Goal: Transaction & Acquisition: Obtain resource

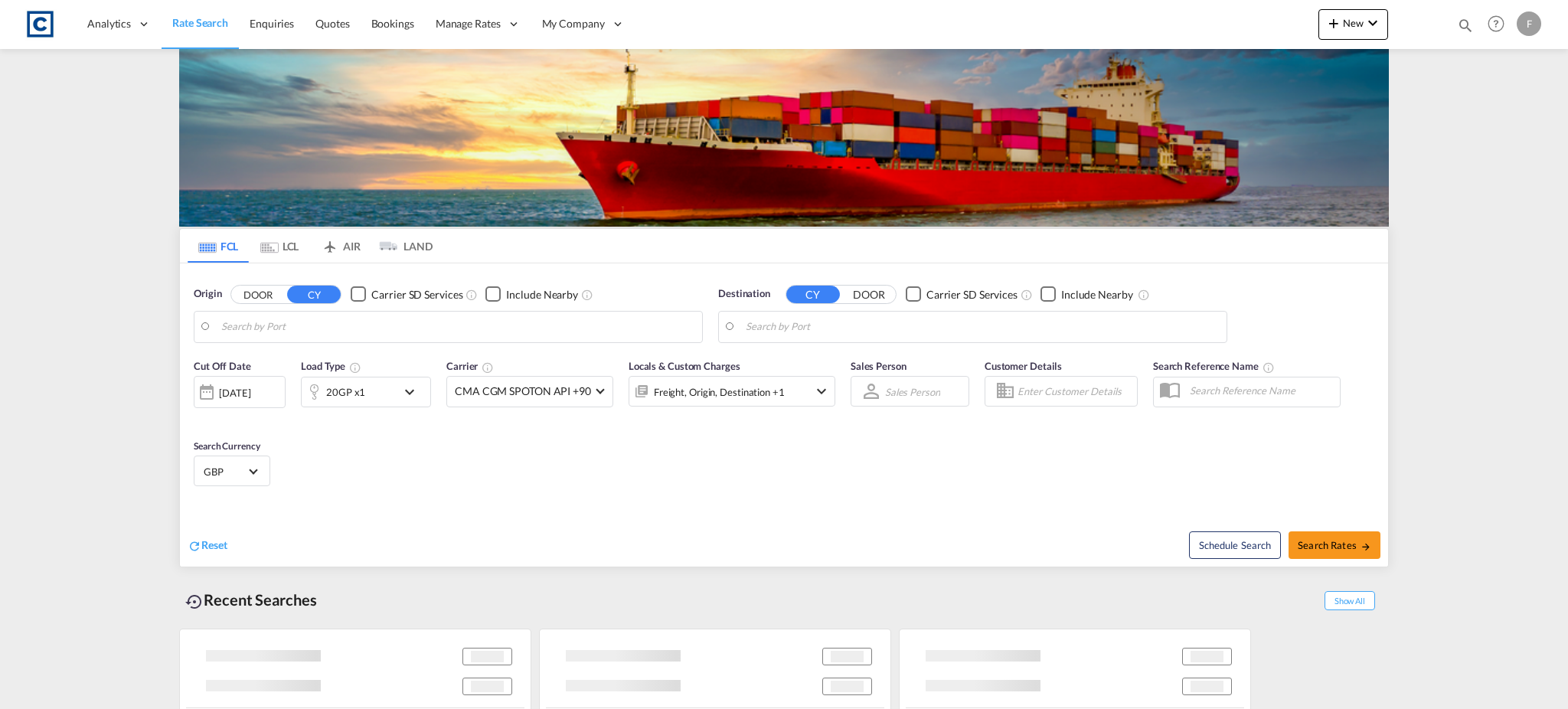
type input "GB-AL7, [PERSON_NAME]"
type input "Mersin, TRMER"
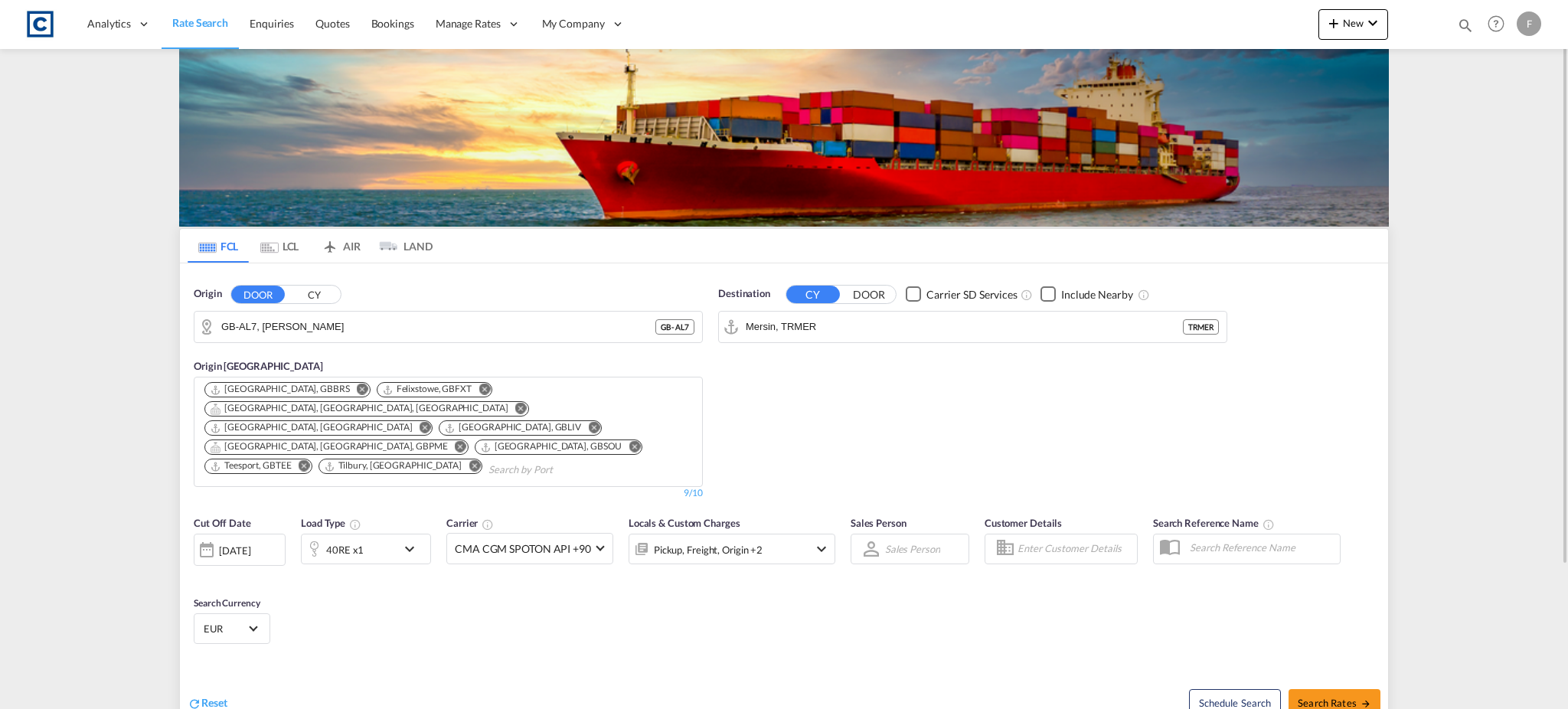
click at [288, 319] on input "GB-AL7, [PERSON_NAME]" at bounding box center [438, 326] width 434 height 23
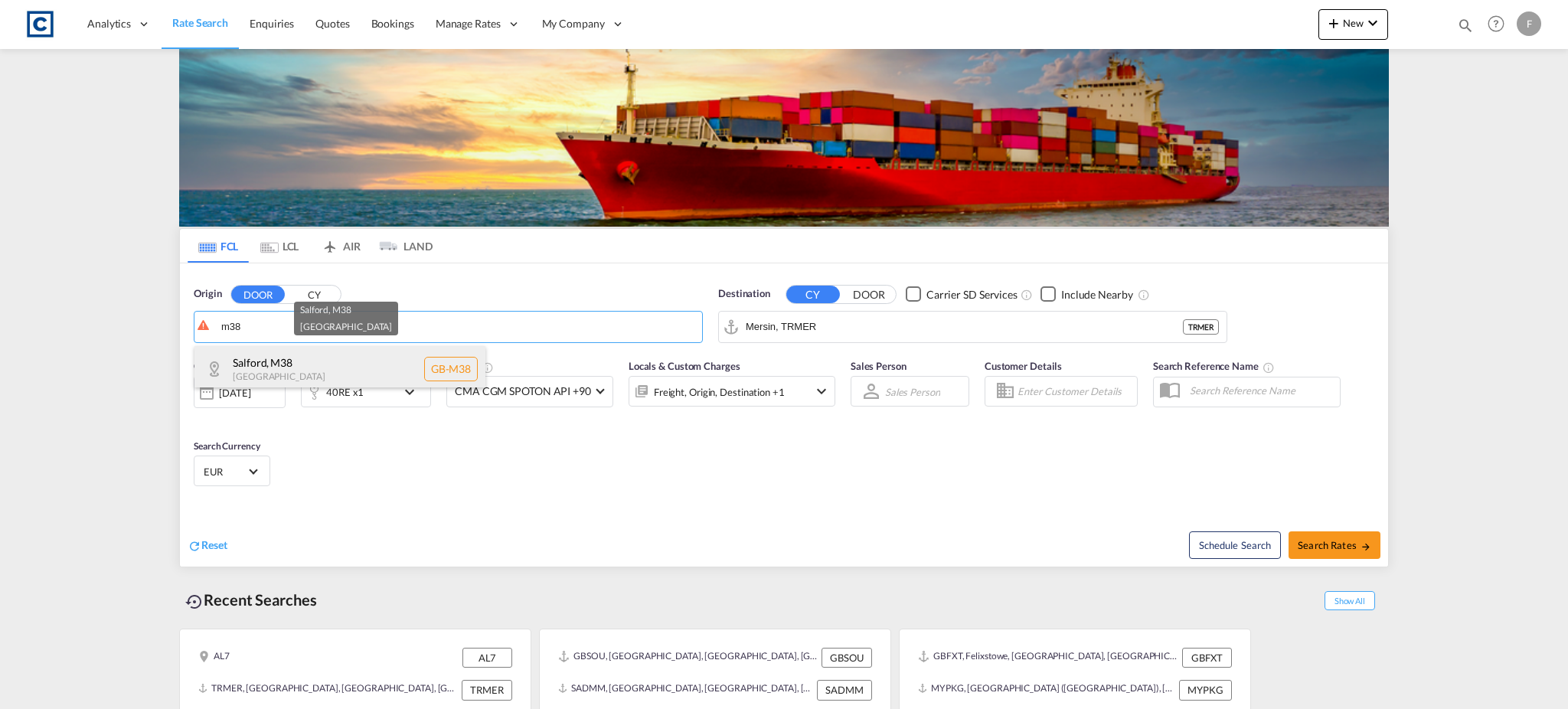
click at [291, 364] on div "Salford , M38 [GEOGRAPHIC_DATA] [GEOGRAPHIC_DATA]-M38" at bounding box center [340, 369] width 291 height 46
type input "GB-M38, [GEOGRAPHIC_DATA]"
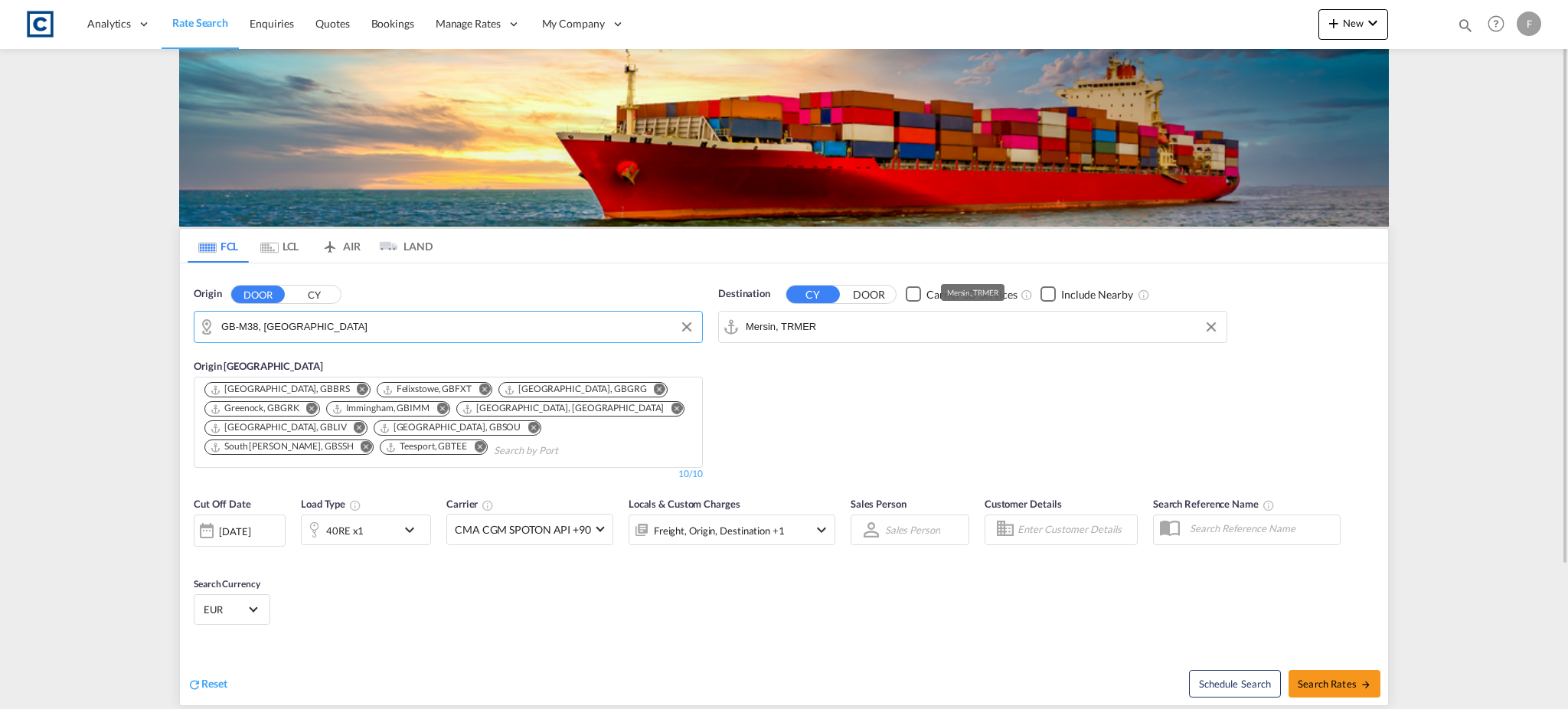
click at [803, 331] on input "Mersin, TRMER" at bounding box center [982, 326] width 473 height 23
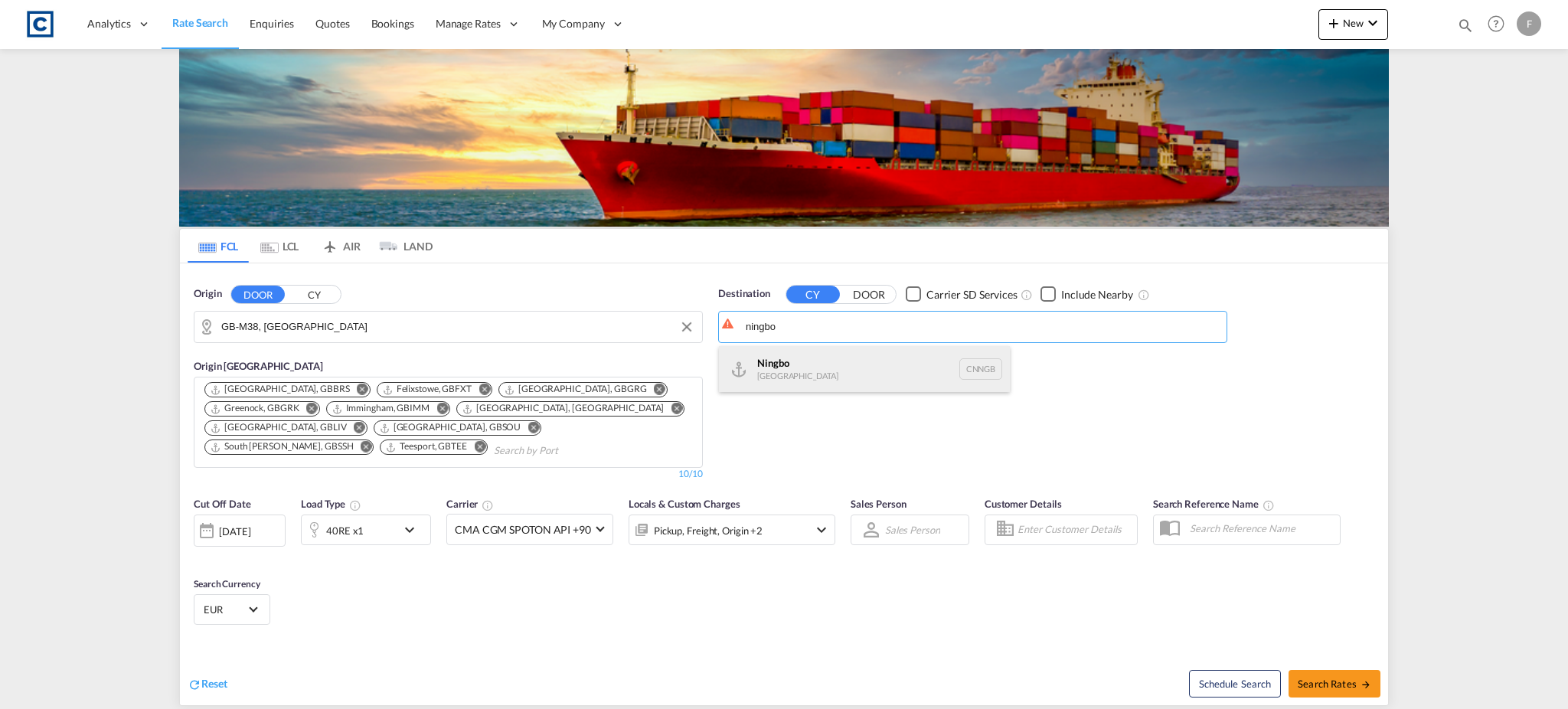
click at [803, 358] on div "Ningbo [GEOGRAPHIC_DATA] CNNGB" at bounding box center [864, 369] width 291 height 46
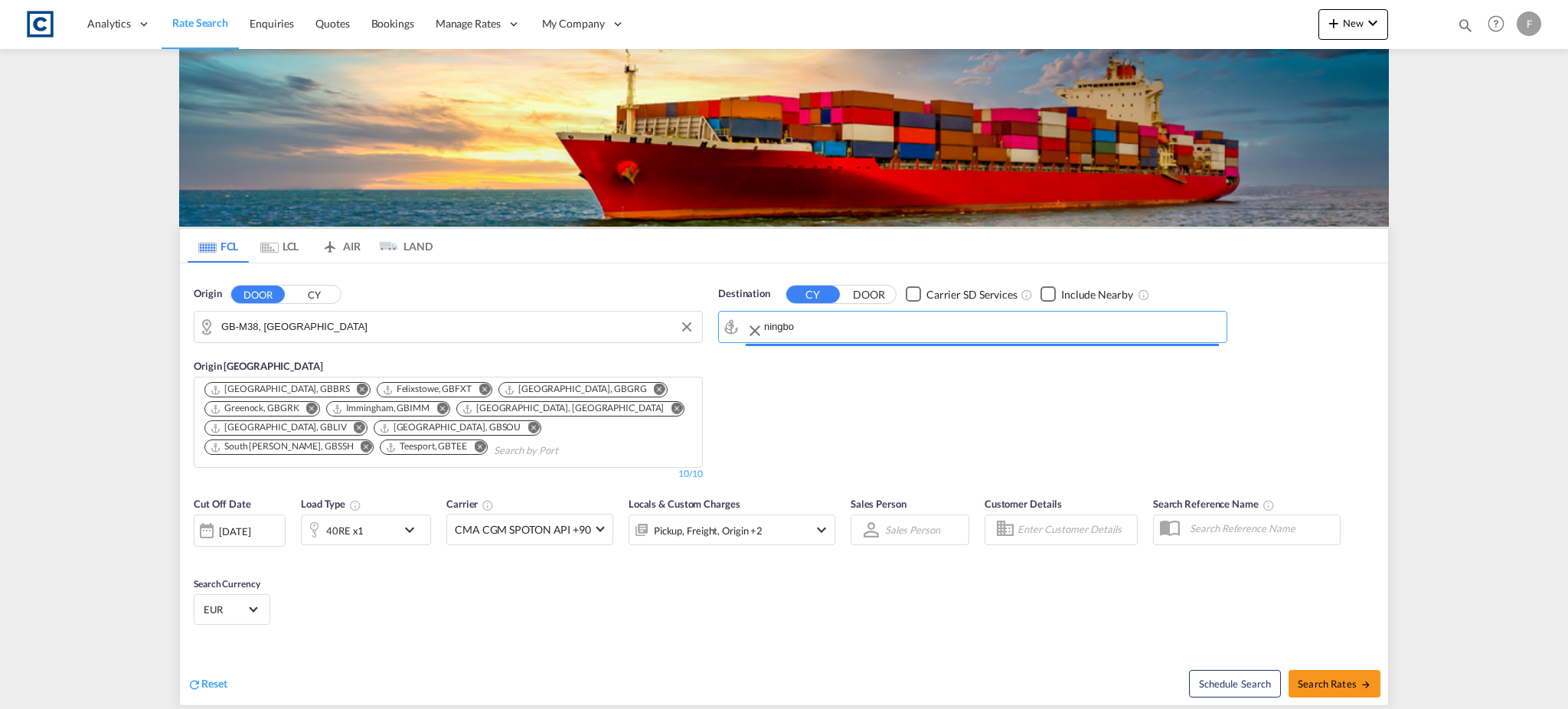
type input "Ningbo, CNNGB"
click at [387, 530] on div "40RE x1" at bounding box center [349, 530] width 95 height 31
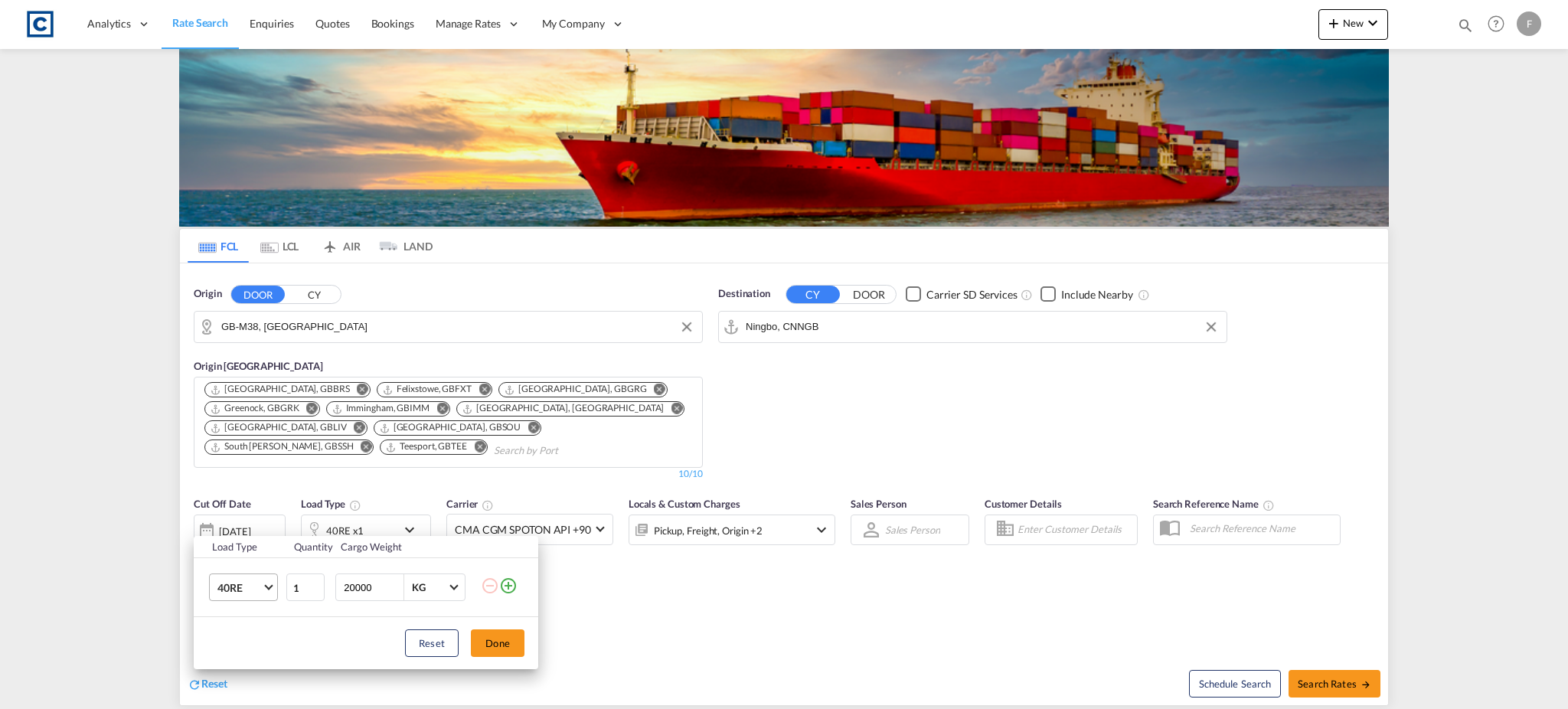
click at [235, 586] on span "40RE" at bounding box center [239, 588] width 44 height 15
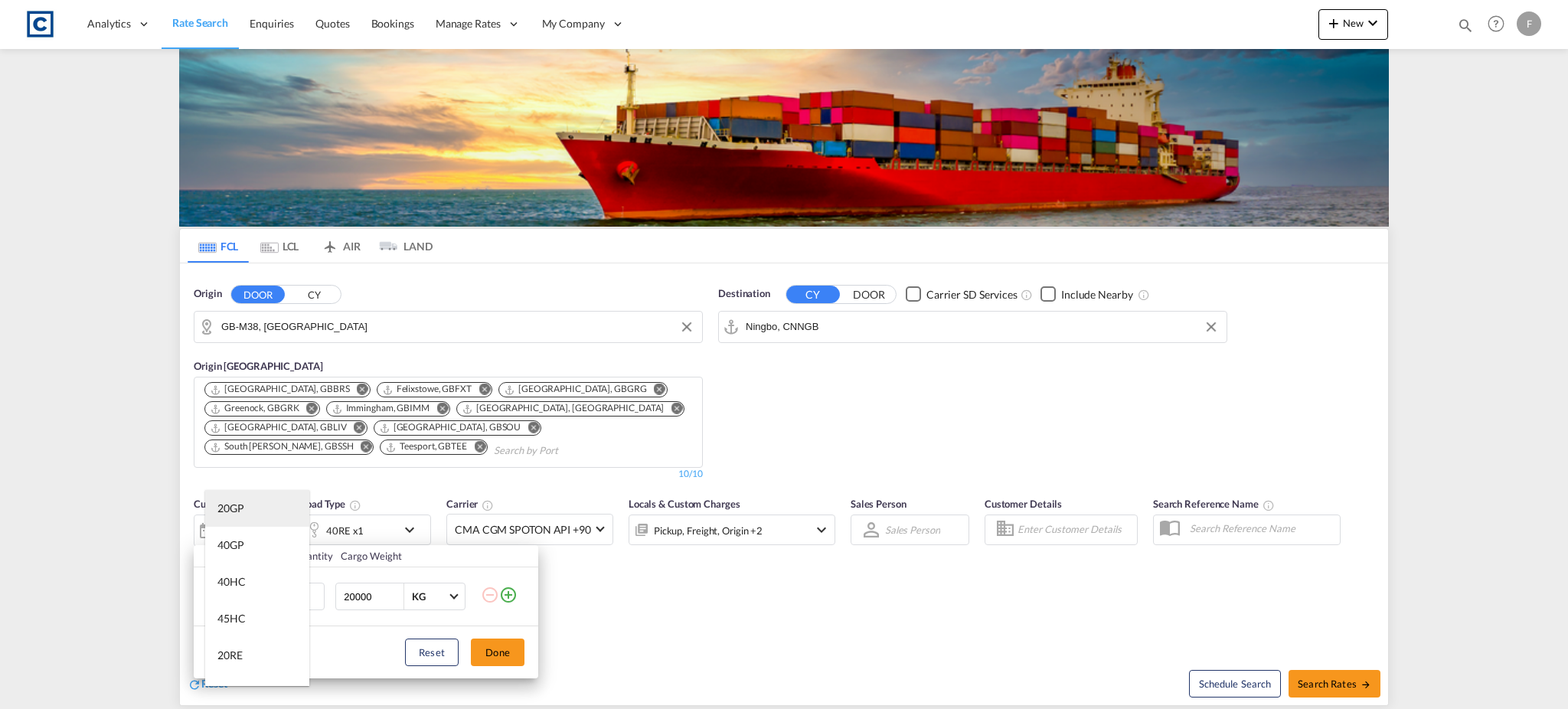
click at [252, 507] on md-option "20GP" at bounding box center [258, 508] width 104 height 37
click at [501, 650] on button "Done" at bounding box center [498, 652] width 54 height 28
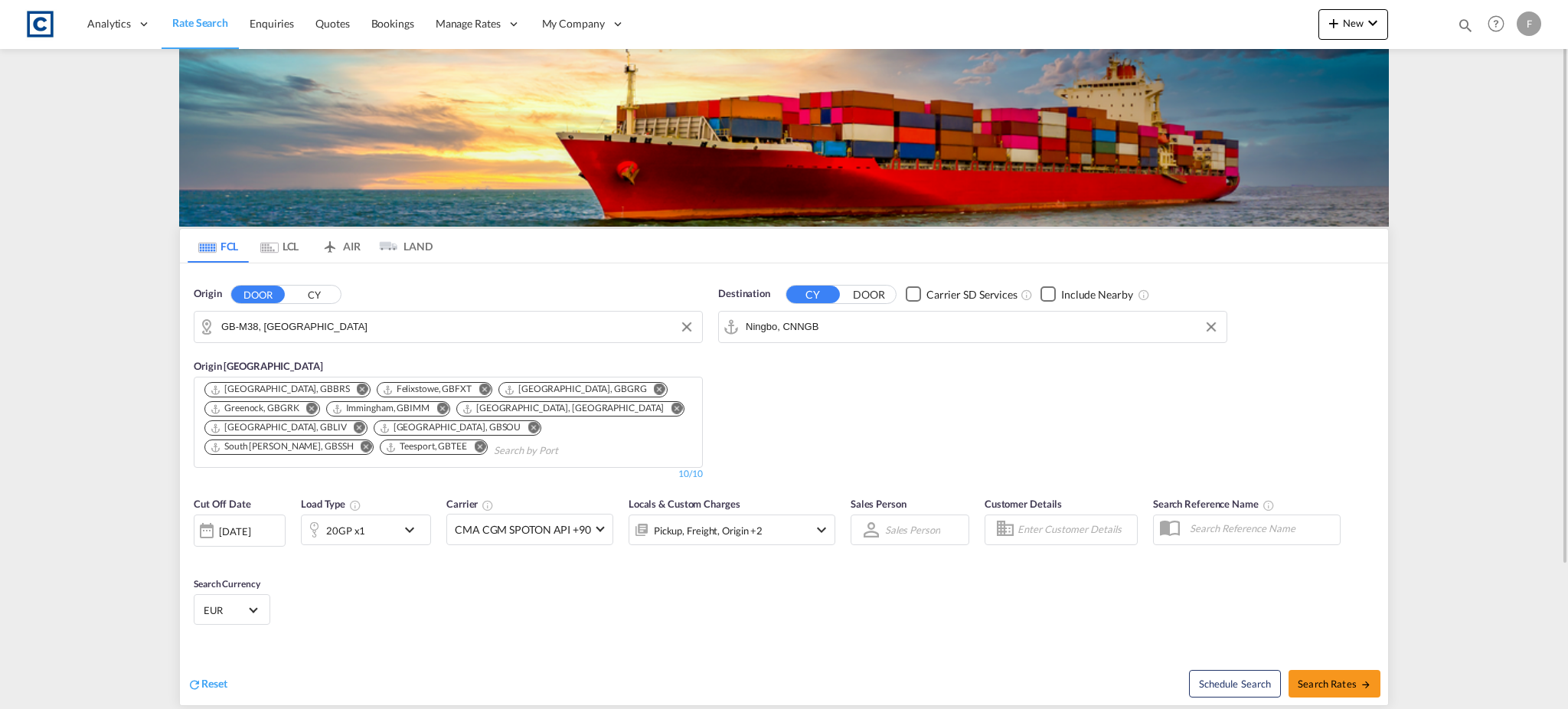
click at [239, 612] on span "EUR" at bounding box center [225, 610] width 43 height 13
click at [284, 601] on input "search" at bounding box center [317, 597] width 224 height 13
type input "usd"
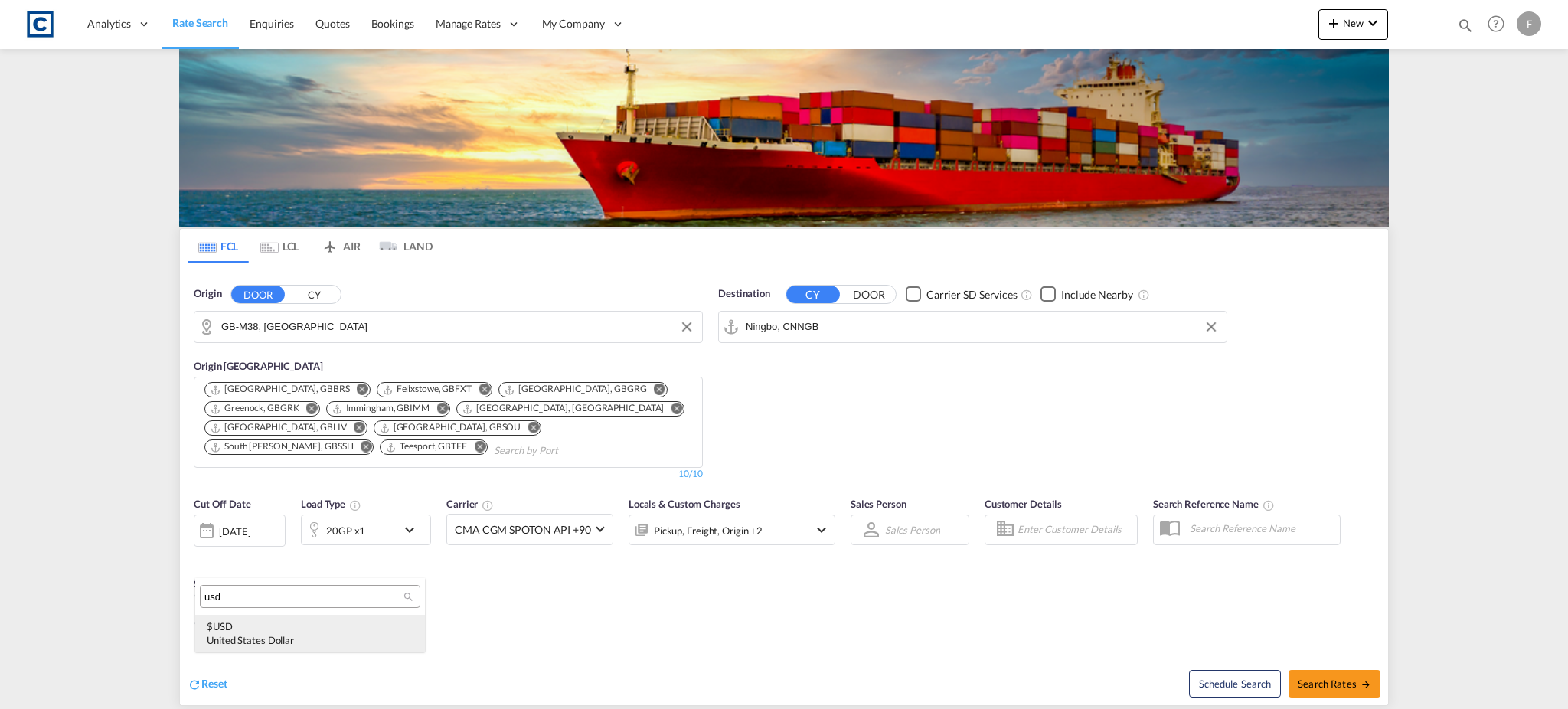
click at [273, 622] on div "$ USD United States Dollar" at bounding box center [310, 633] width 207 height 28
click at [1357, 684] on span "Search Rates" at bounding box center [1333, 684] width 73 height 13
type input "M38 to CNNGB / [DATE]"
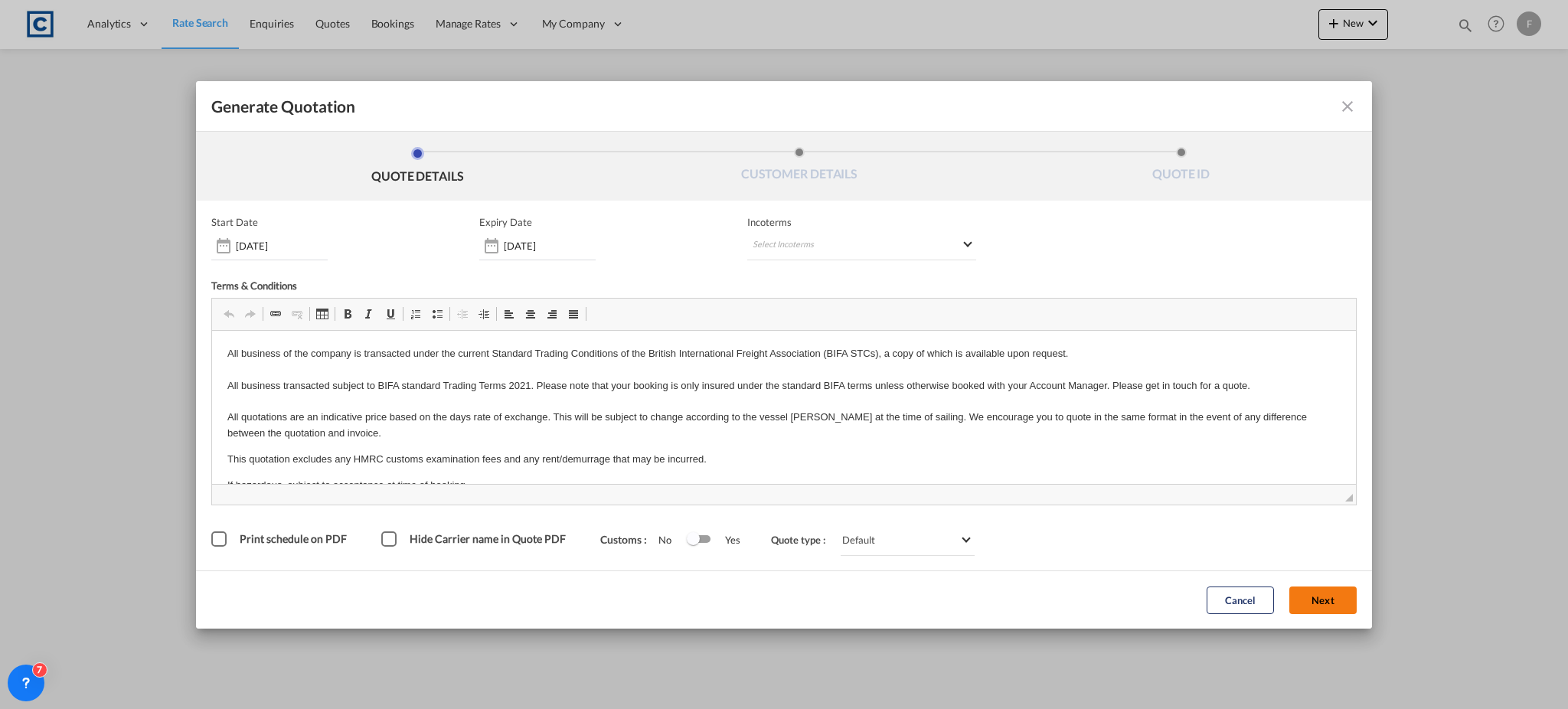
click at [1339, 597] on button "Next" at bounding box center [1322, 600] width 67 height 28
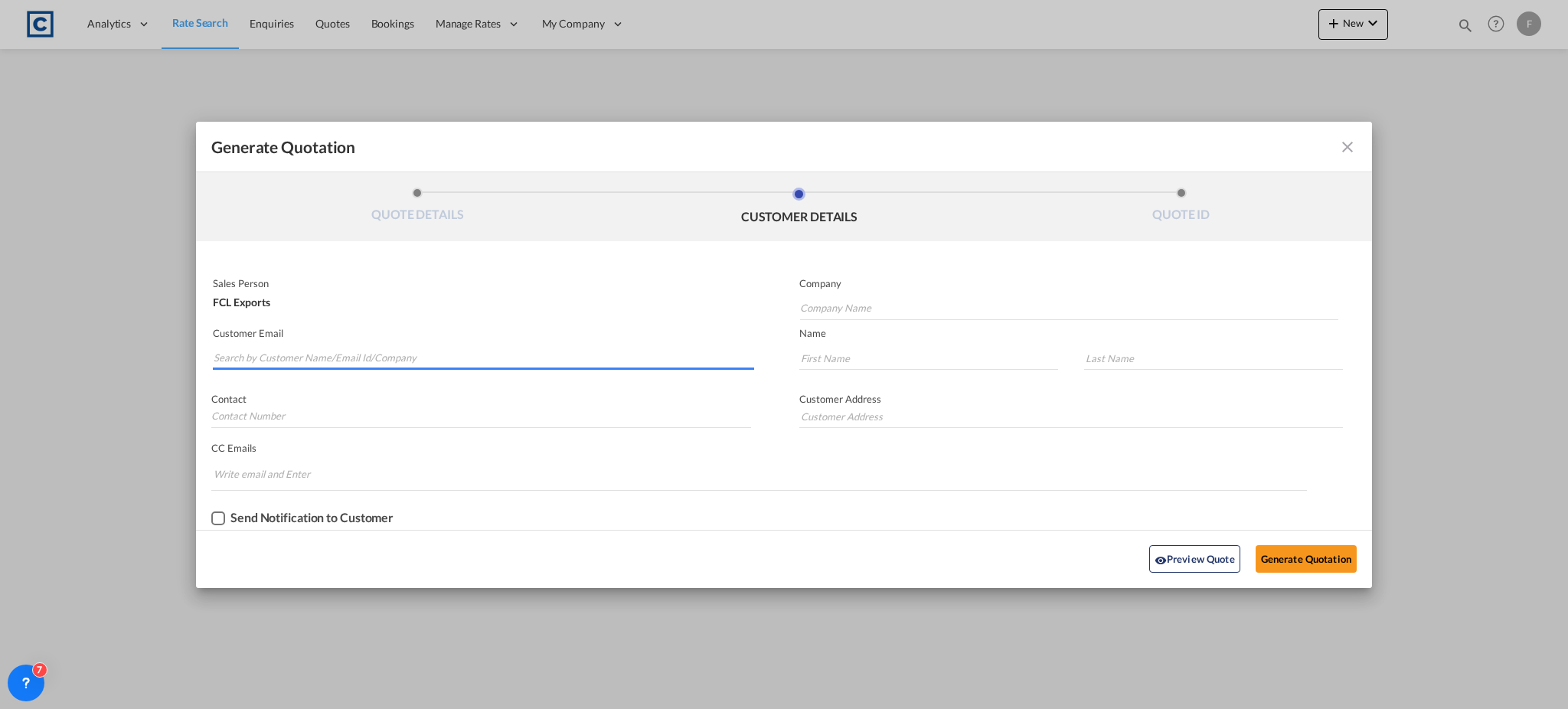
click at [340, 357] on input "Search by Customer Name/Email Id/Company" at bounding box center [483, 358] width 540 height 23
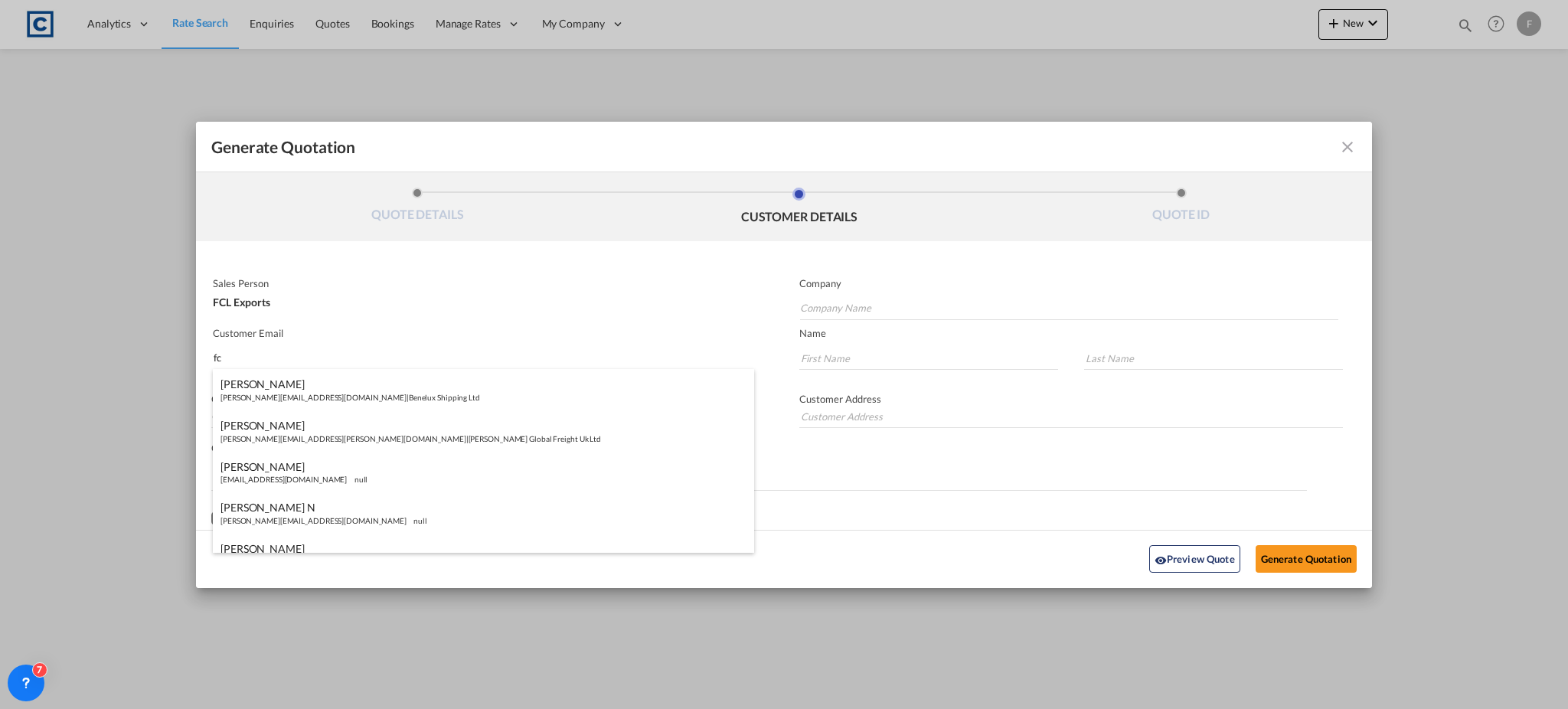
type input "f"
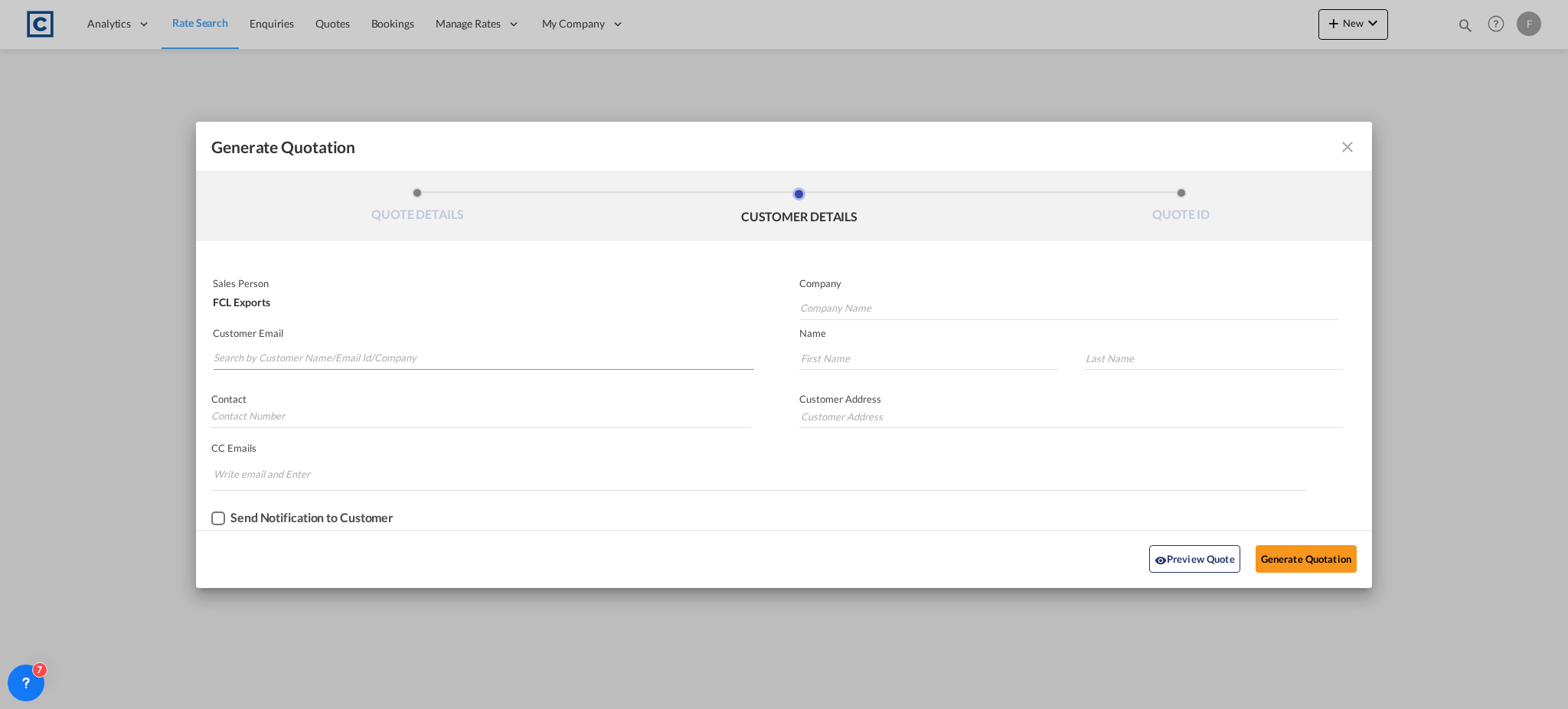
click at [370, 356] on input "Search by Customer Name/Email Id/Company" at bounding box center [483, 358] width 540 height 23
paste input "[PERSON_NAME]/PORTEVER NGB/IMP DEPT <[EMAIL_ADDRESS][DOMAIN_NAME]>"
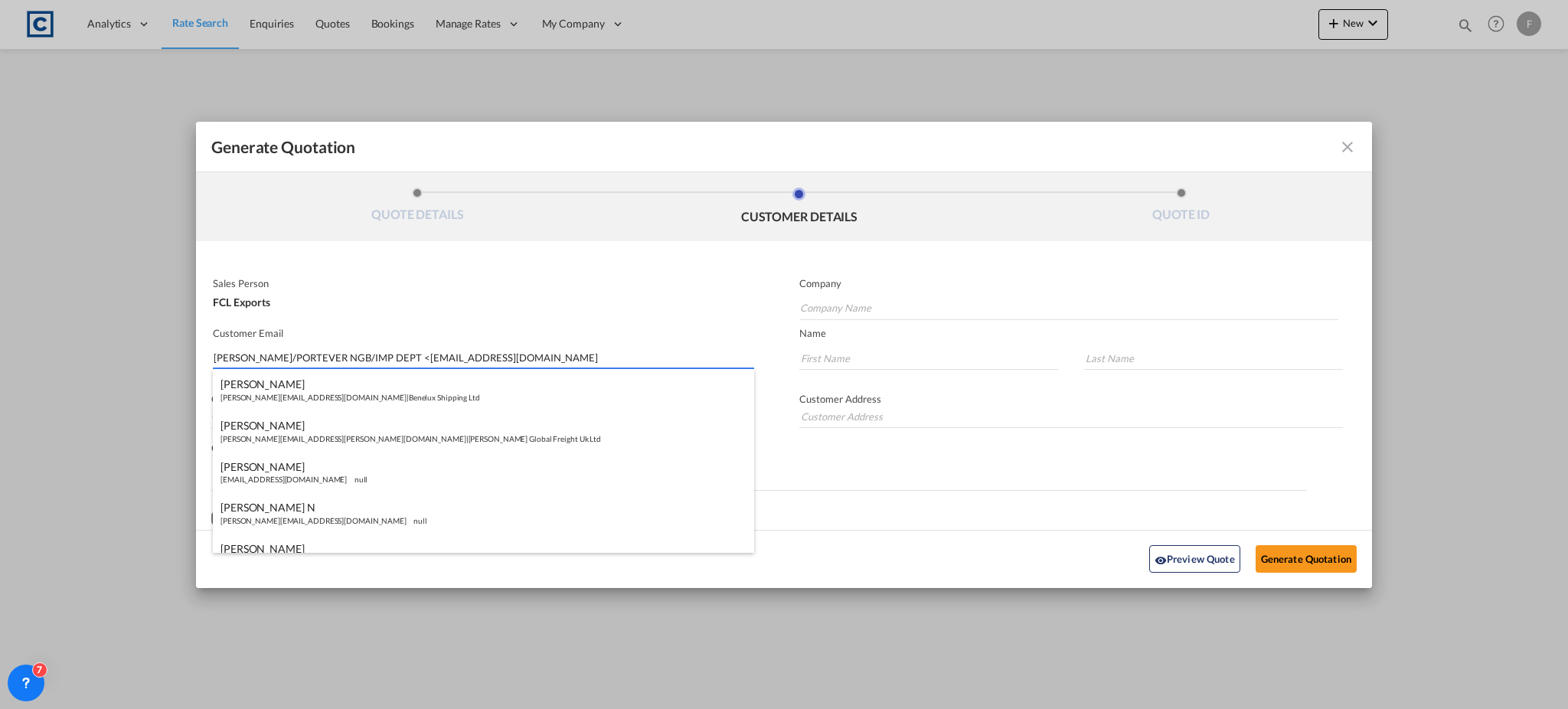
drag, startPoint x: 335, startPoint y: 354, endPoint x: 74, endPoint y: 354, distance: 261.0
click at [74, 354] on div "Generate Quotation QUOTE DETAILS CUSTOMER DETAILS QUOTE ID Start Date [DATE] Ex…" at bounding box center [784, 354] width 1568 height 709
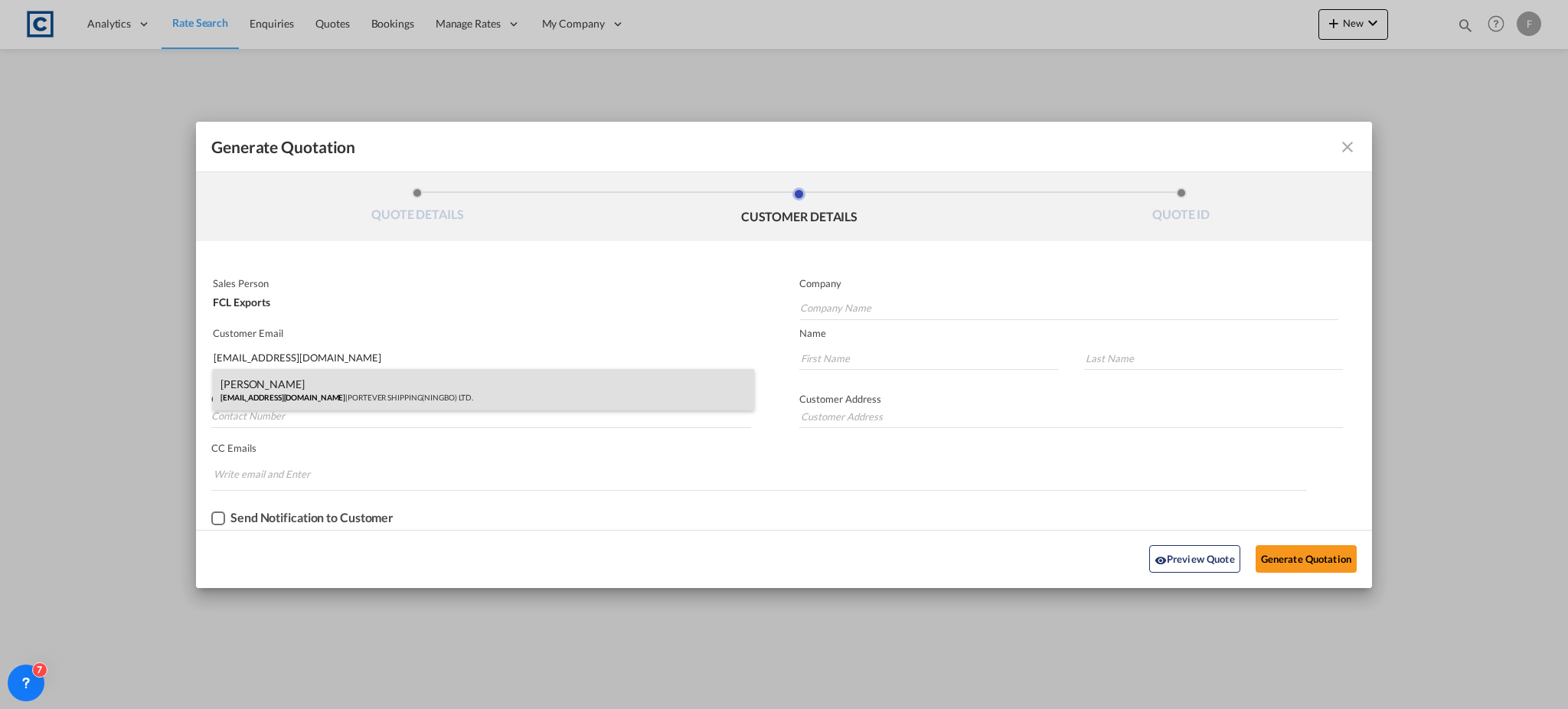
type input "[EMAIL_ADDRESS][DOMAIN_NAME]"
click at [321, 389] on div "[PERSON_NAME] [EMAIL_ADDRESS][DOMAIN_NAME] | PORTEVER SHIPPING(NINGBO) LTD." at bounding box center [483, 390] width 541 height 41
type input "PORTEVER SHIPPING(NINGBO) LTD."
type input "[PERSON_NAME]"
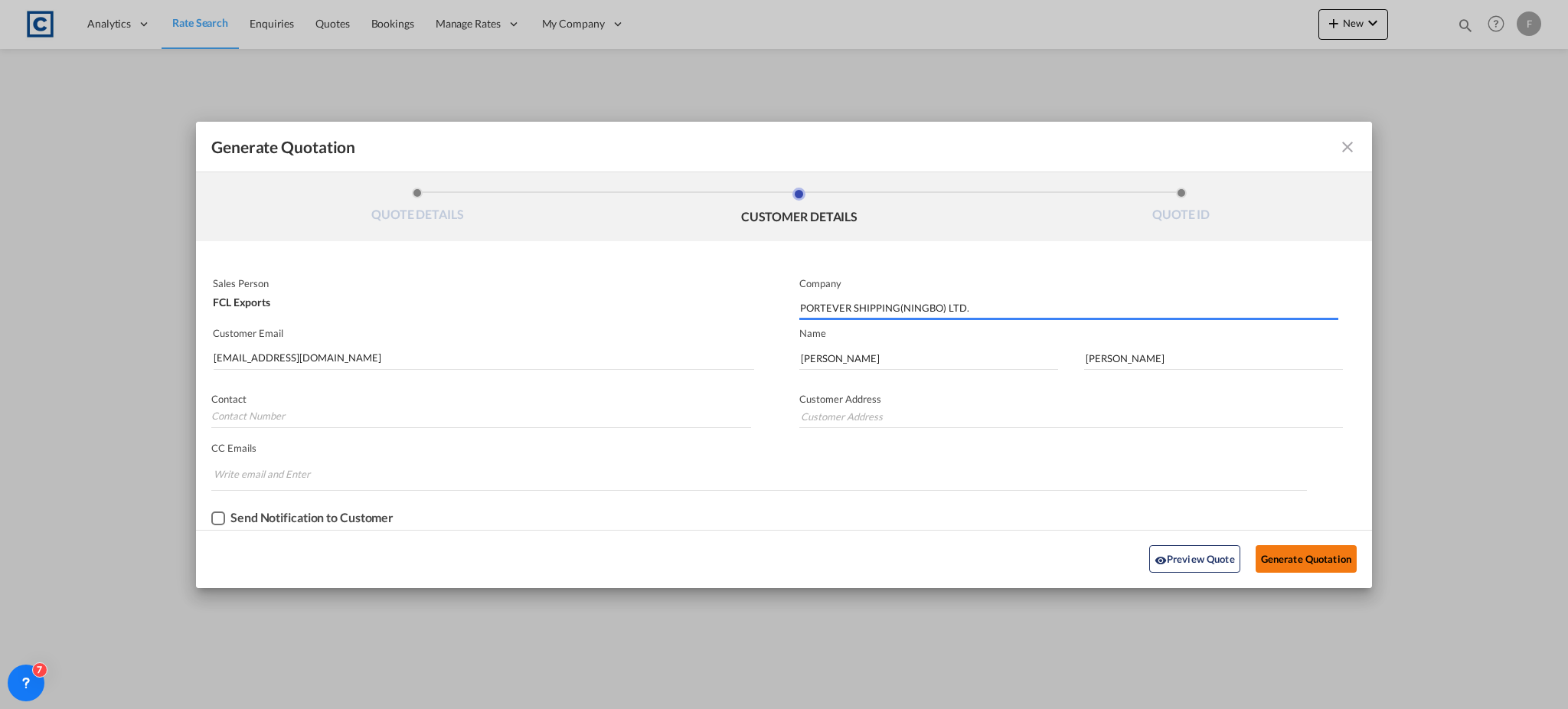
click at [1337, 550] on button "Generate Quotation" at bounding box center [1306, 559] width 101 height 28
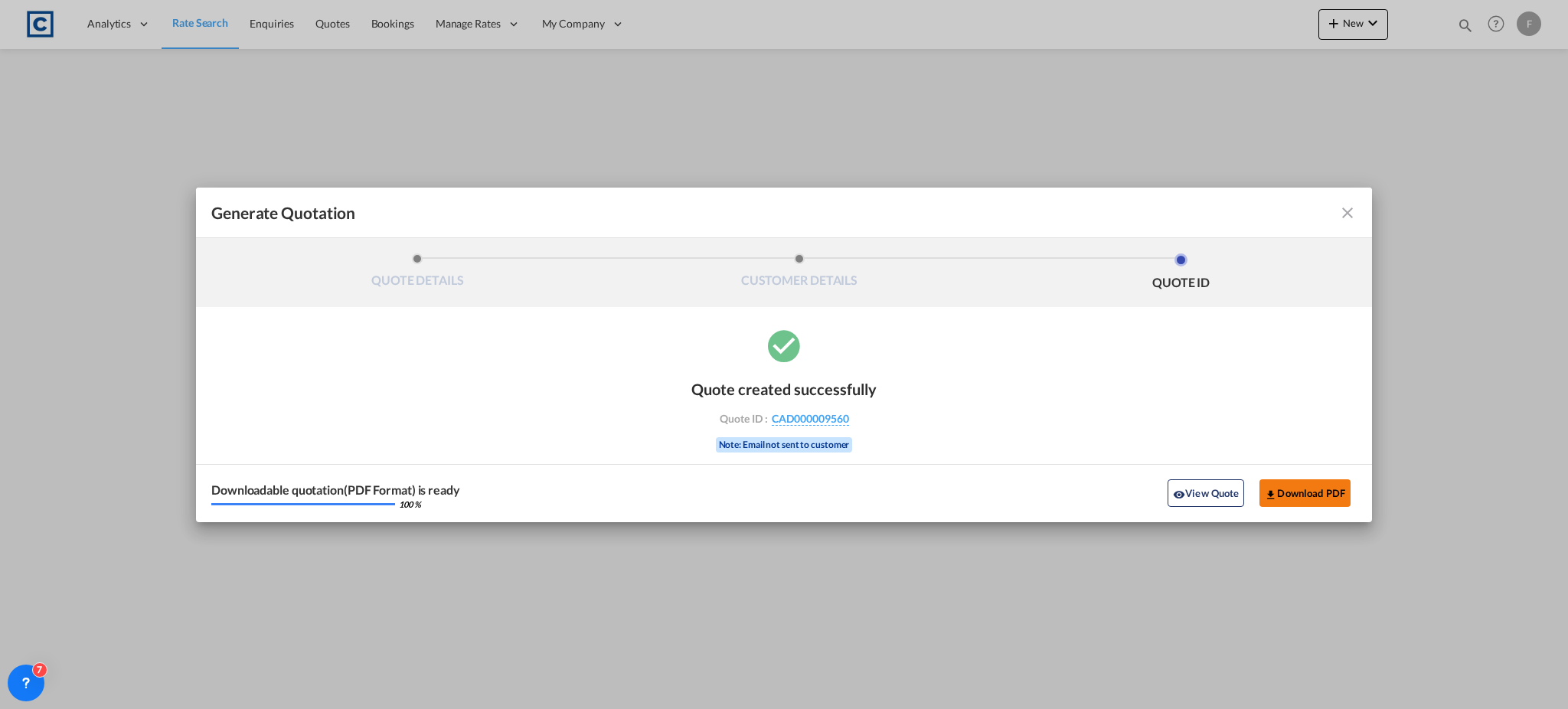
click at [1311, 495] on button "Download PDF" at bounding box center [1304, 493] width 91 height 28
click at [1343, 216] on md-icon "icon-close fg-AAA8AD cursor m-0" at bounding box center [1347, 213] width 18 height 18
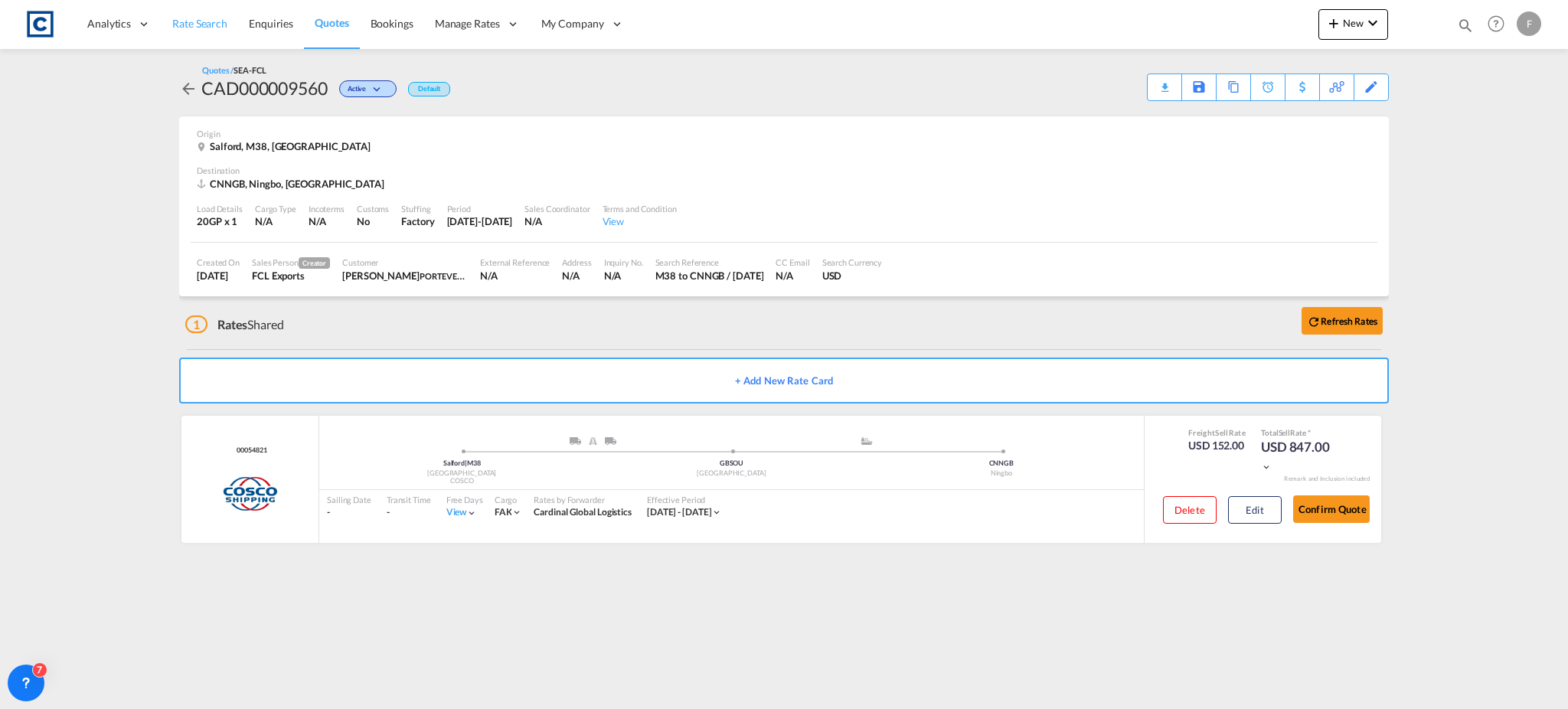
click at [192, 21] on span "Rate Search" at bounding box center [200, 23] width 55 height 13
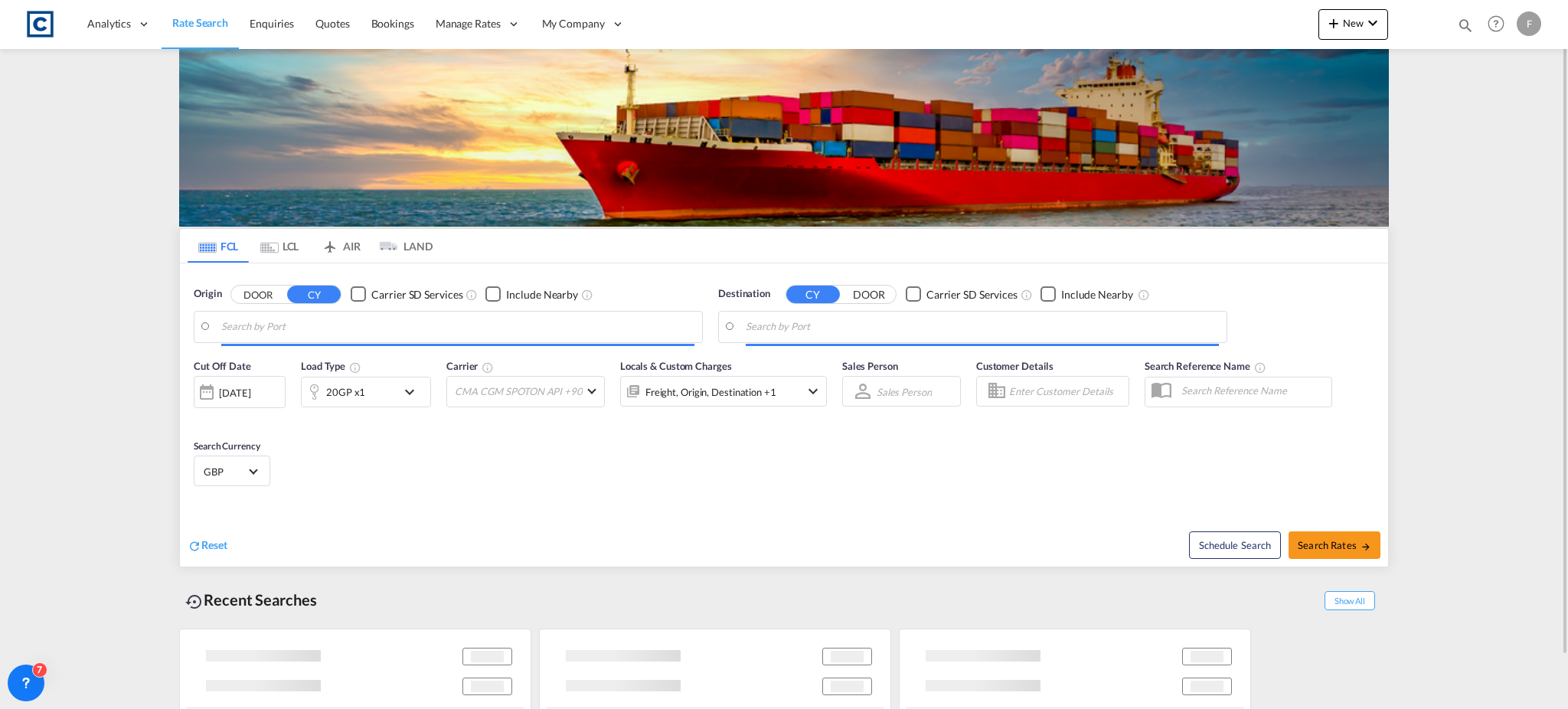
type input "GB-M38, [GEOGRAPHIC_DATA]"
type input "Ningbo, CNNGB"
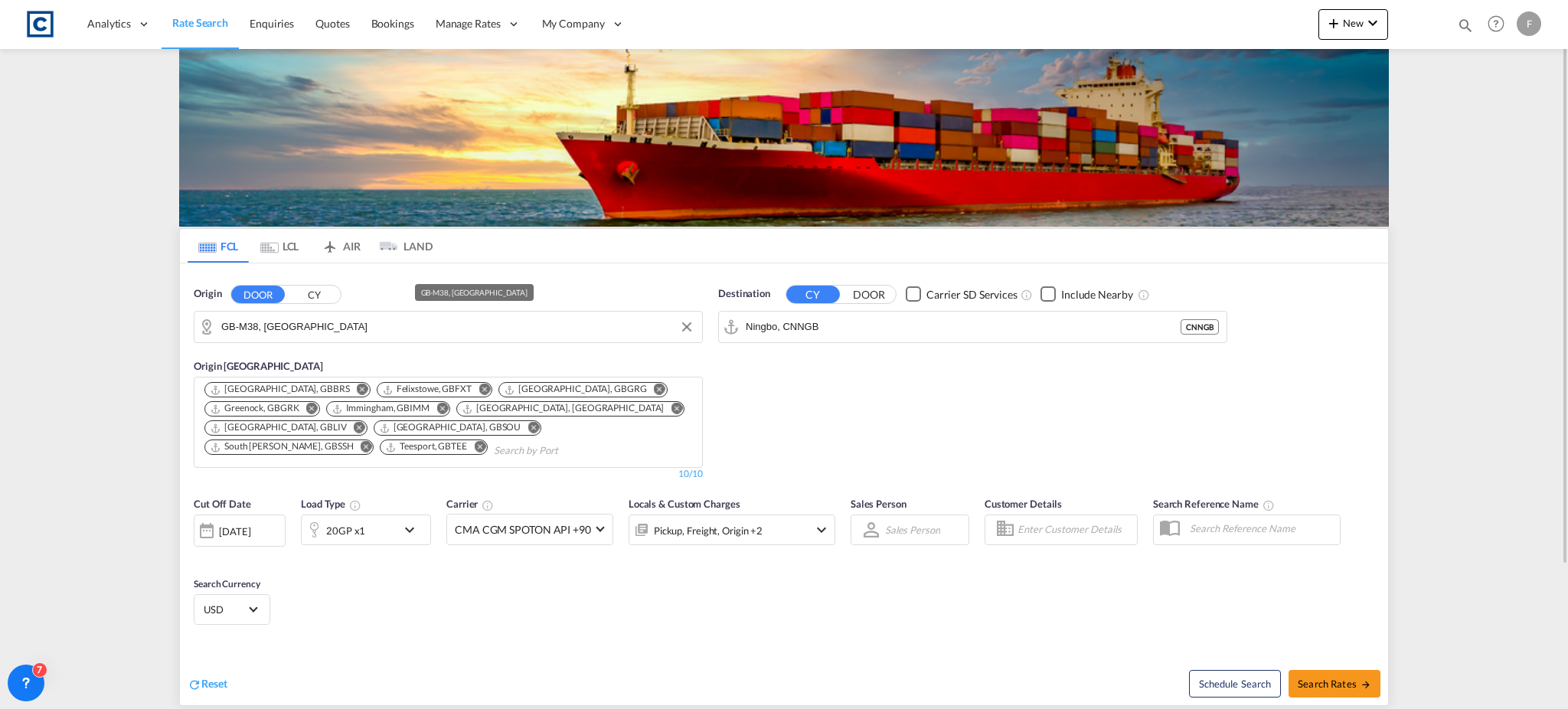
click at [276, 331] on input "GB-M38, [GEOGRAPHIC_DATA]" at bounding box center [457, 326] width 473 height 23
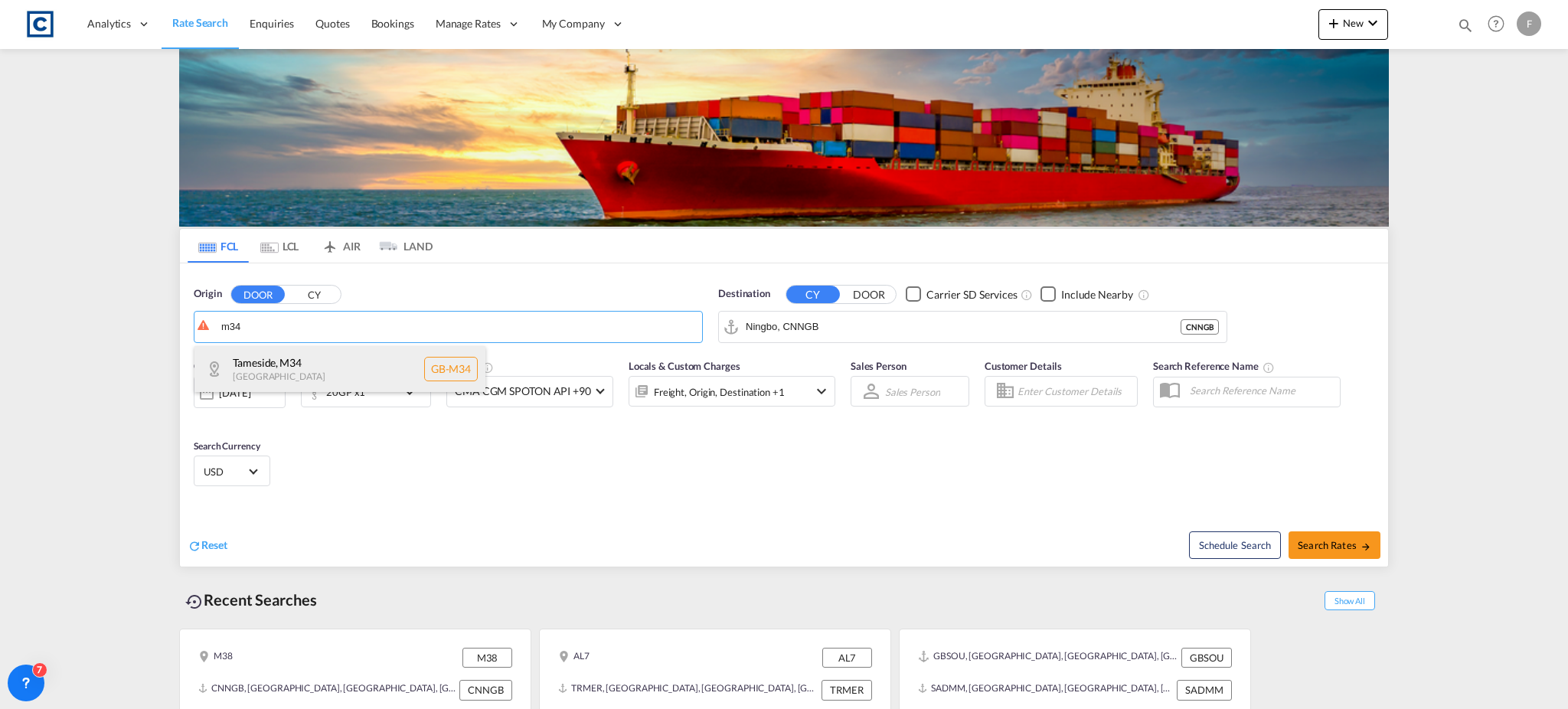
click at [313, 361] on div "Tameside , M34 [GEOGRAPHIC_DATA] [GEOGRAPHIC_DATA]-M34" at bounding box center [340, 369] width 291 height 46
type input "GB-M34, Tameside"
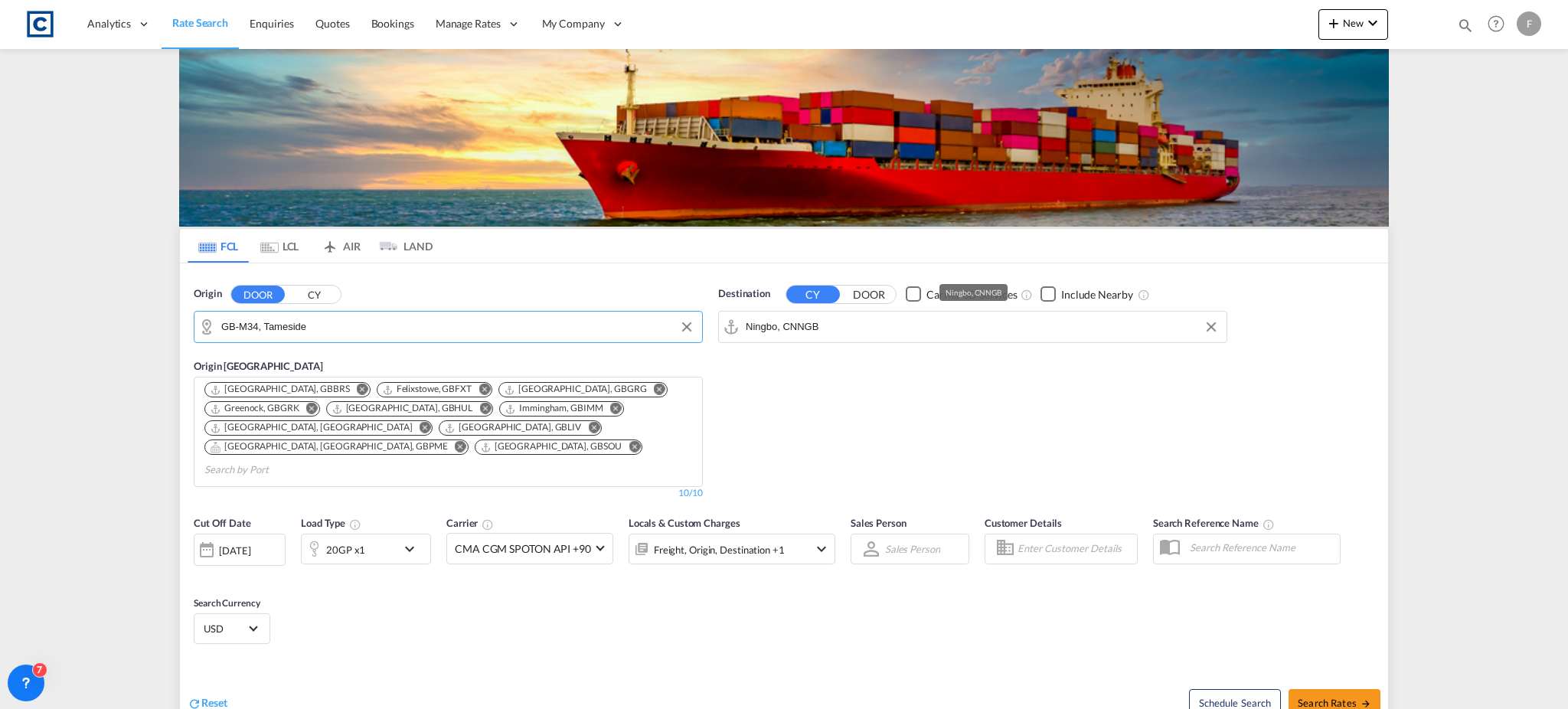
click at [800, 332] on input "Ningbo, CNNGB" at bounding box center [982, 326] width 473 height 23
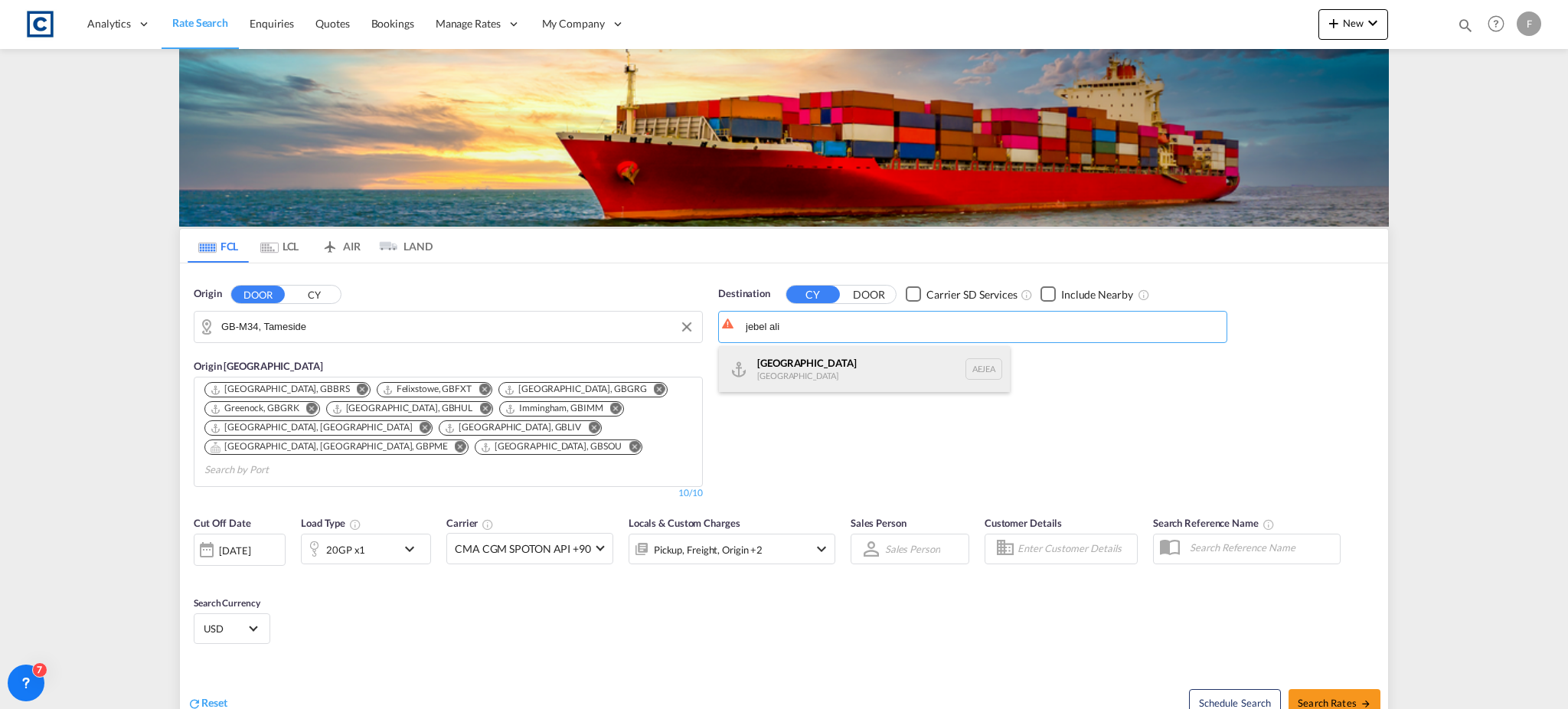
click at [784, 357] on div "[GEOGRAPHIC_DATA] [GEOGRAPHIC_DATA]" at bounding box center [864, 369] width 291 height 46
type input "[GEOGRAPHIC_DATA], [GEOGRAPHIC_DATA]"
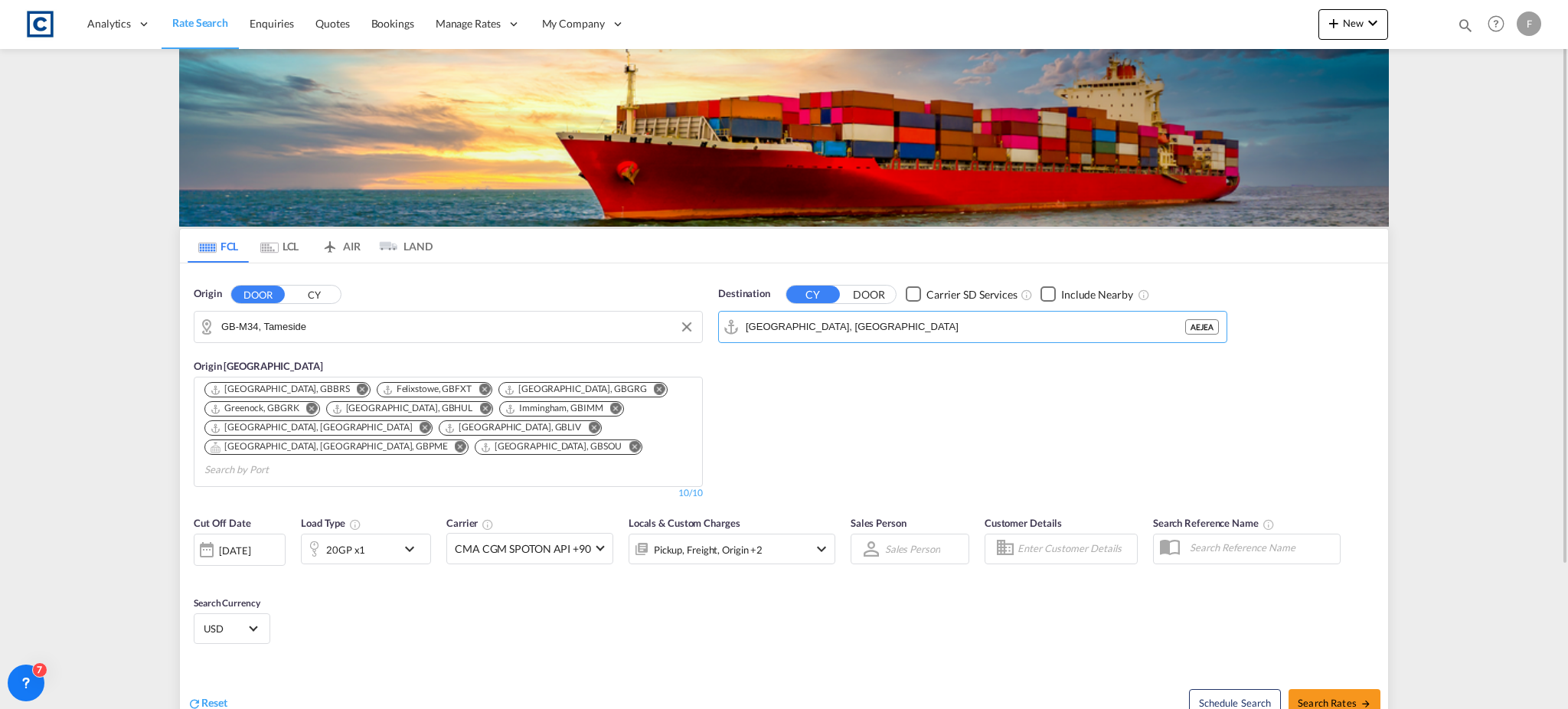
click at [408, 542] on div "20GP x1" at bounding box center [366, 549] width 130 height 31
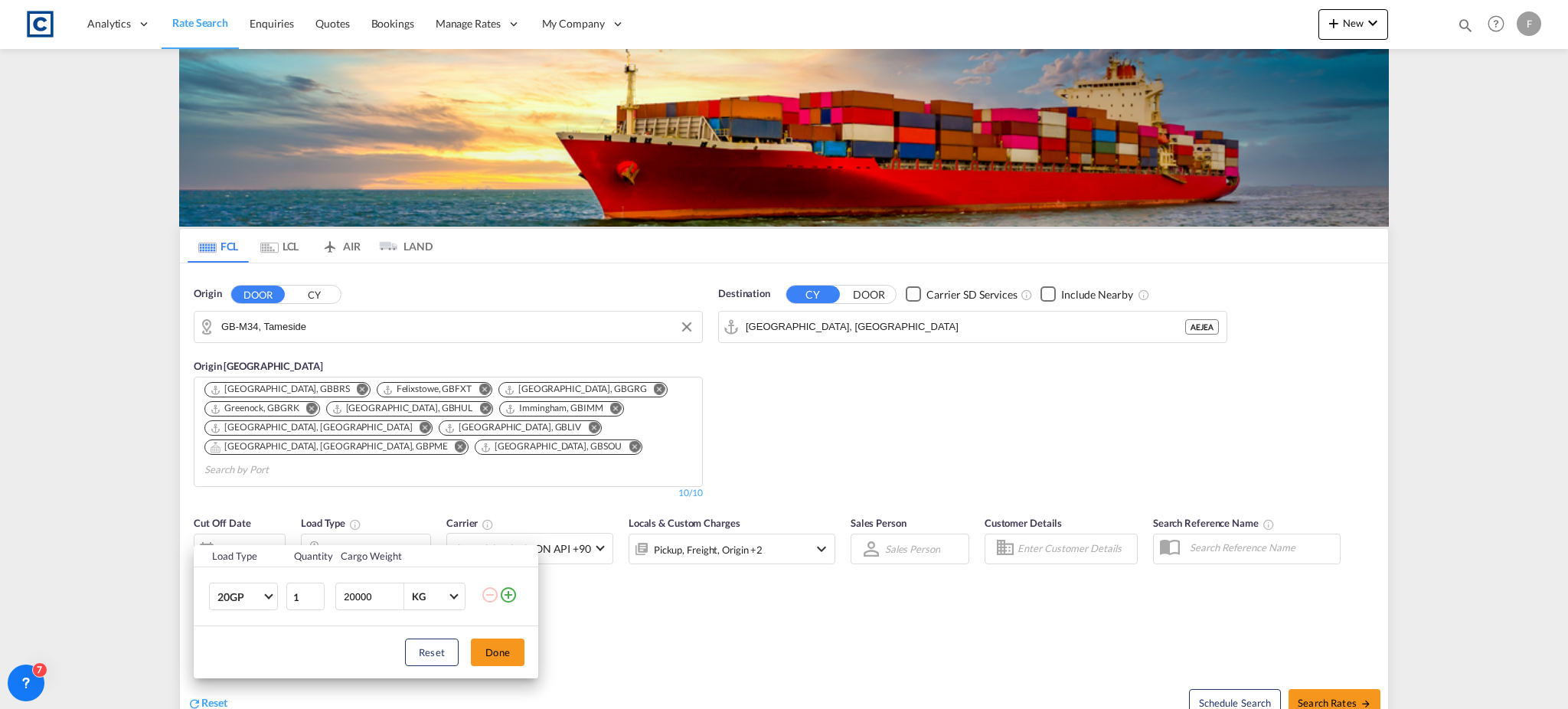
click at [506, 596] on md-icon "icon-plus-circle-outline" at bounding box center [508, 594] width 18 height 18
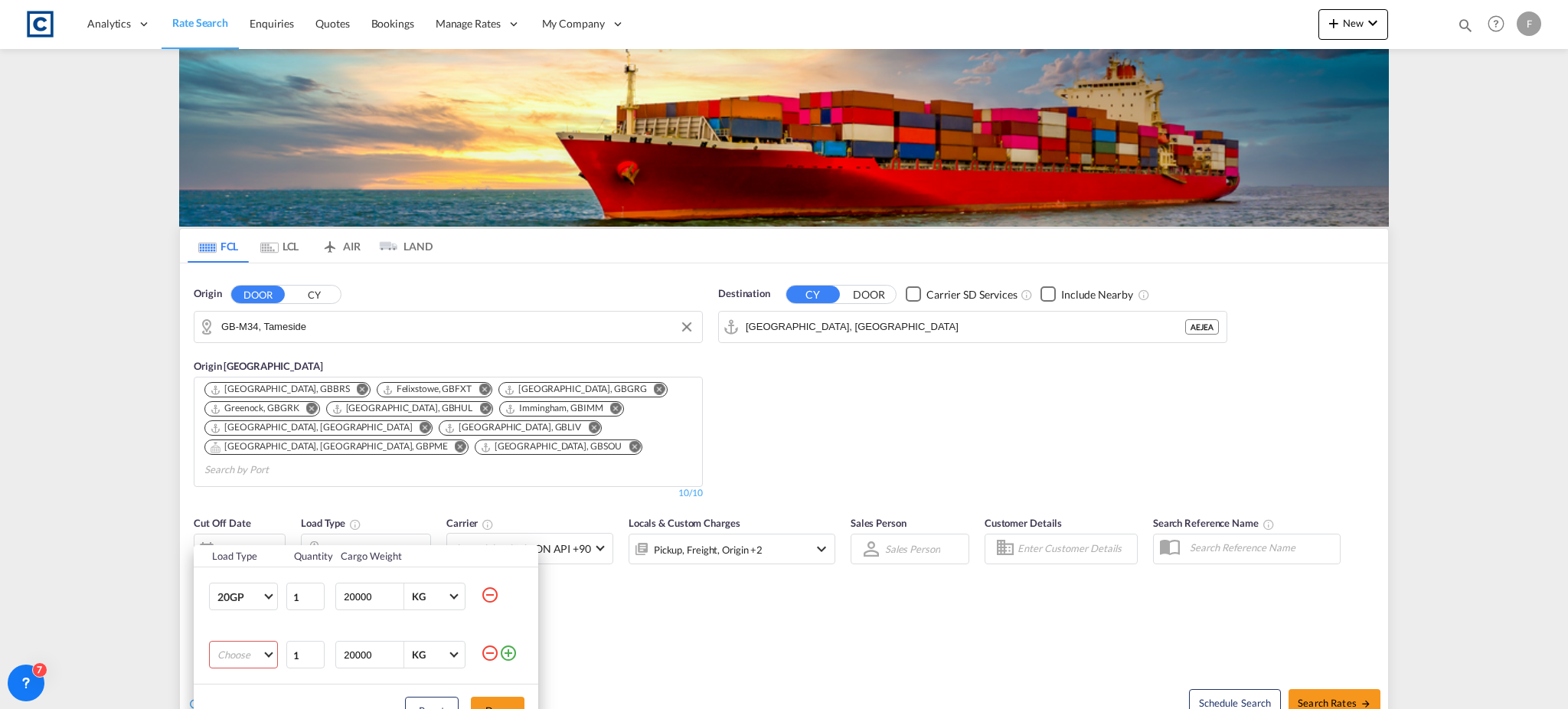
click at [258, 647] on md-select "Choose 20GP 40GP 40HC 45HC 20RE 40RE 40HR 20OT 40OT 20FR 40FR 40NR 20NR 45S 20T…" at bounding box center [243, 654] width 69 height 28
click at [266, 608] on md-option "40HC" at bounding box center [258, 598] width 104 height 37
click at [491, 700] on button "Done" at bounding box center [498, 711] width 54 height 28
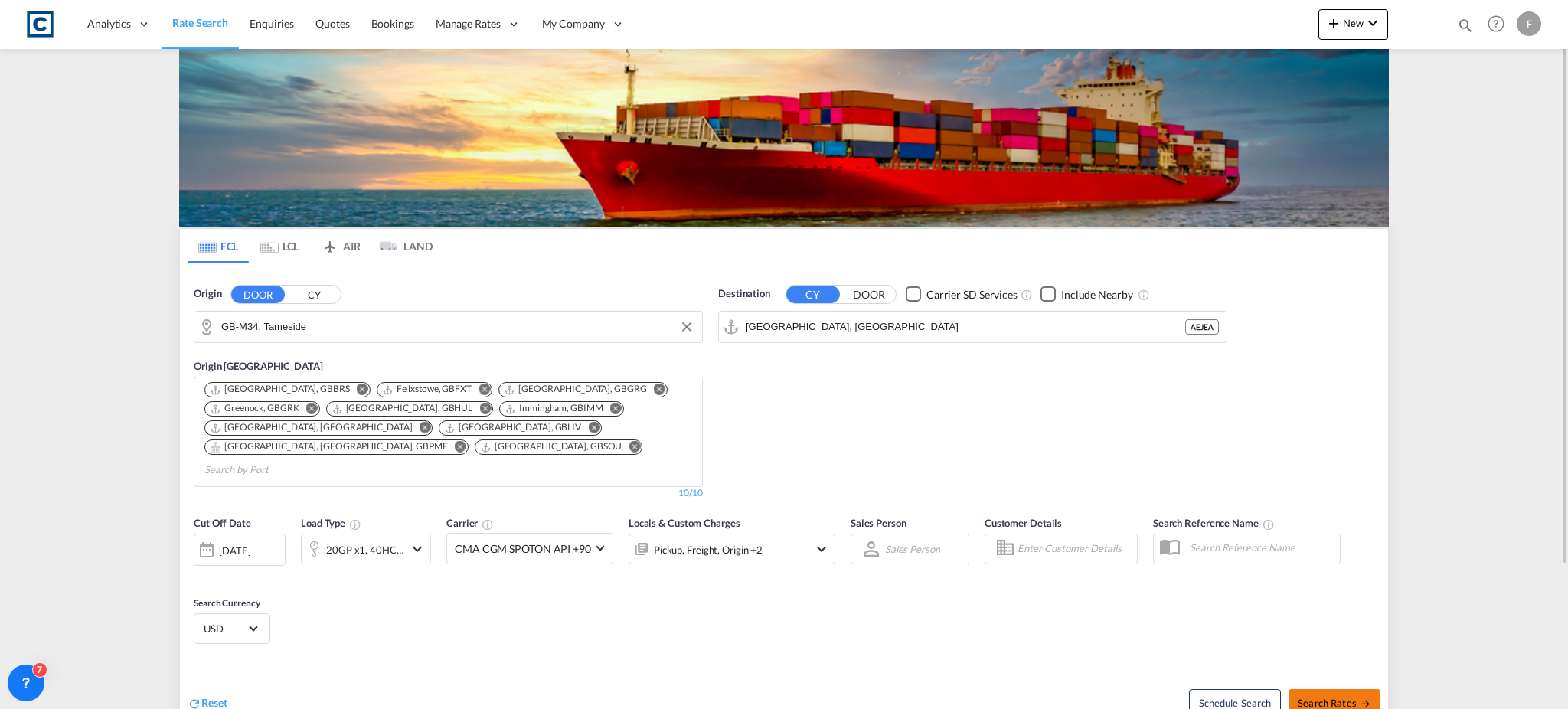
click at [1335, 697] on span "Search Rates" at bounding box center [1333, 703] width 73 height 13
type input "M34 to AEJEA / [DATE]"
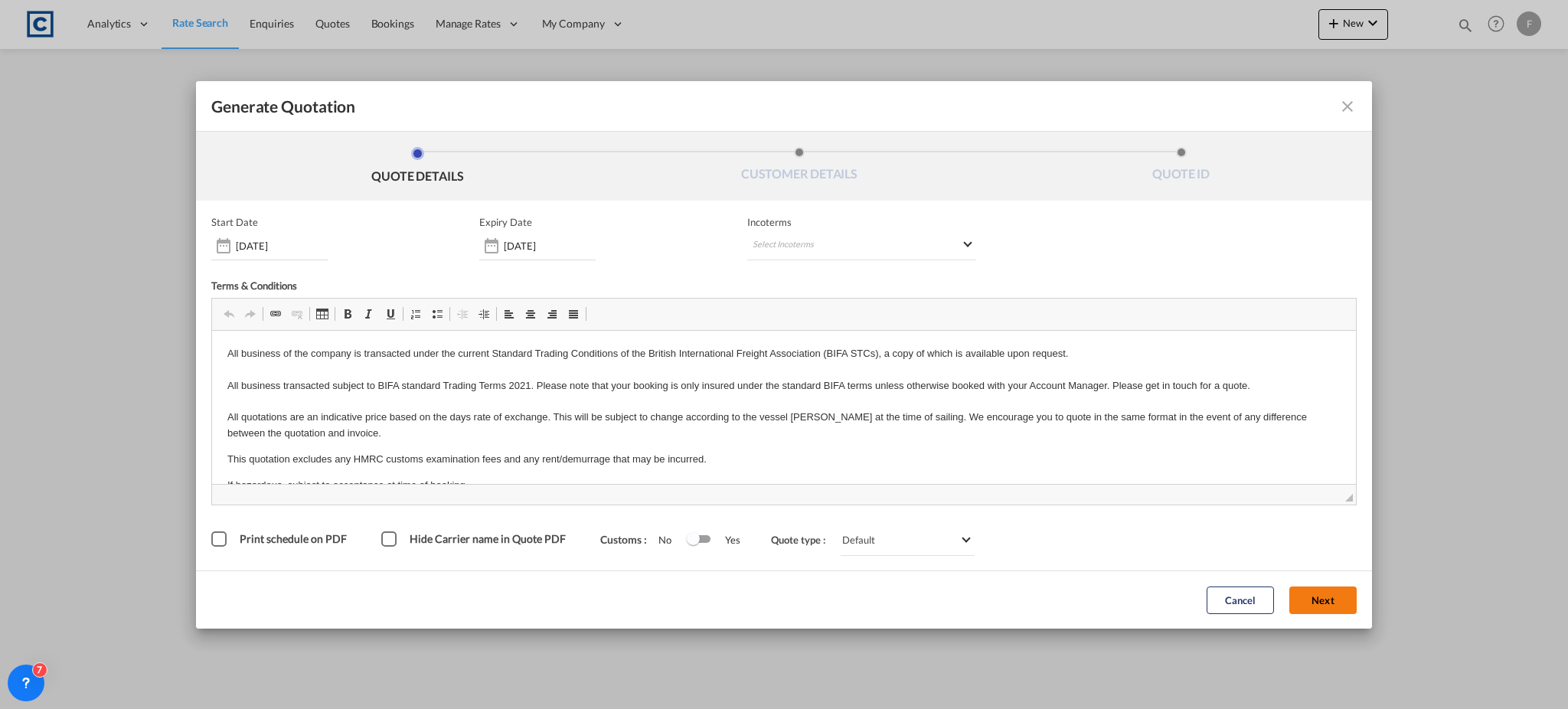
click at [1307, 598] on button "Next" at bounding box center [1322, 600] width 67 height 28
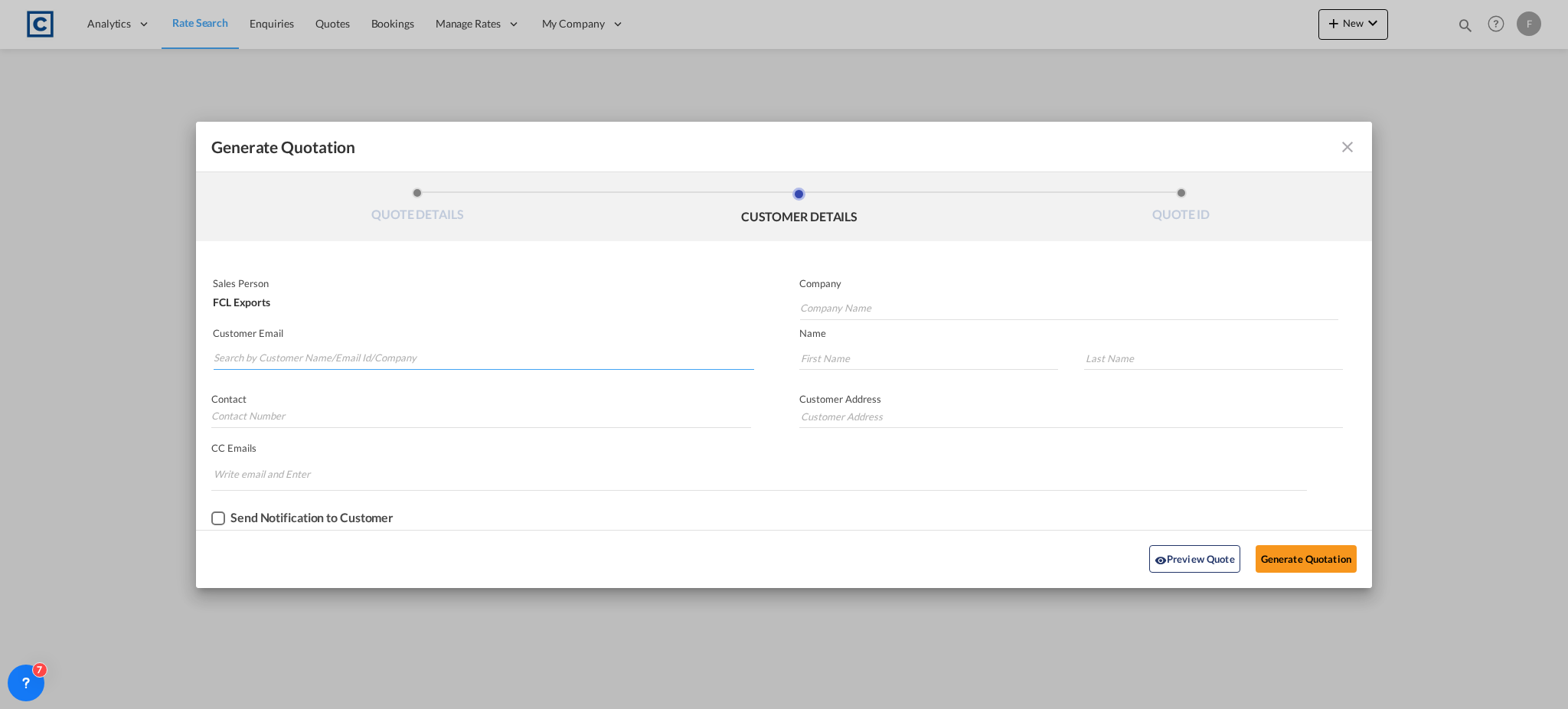
click at [329, 364] on input "Search by Customer Name/Email Id/Company" at bounding box center [483, 358] width 540 height 23
paste input "[PERSON_NAME] <[PERSON_NAME][EMAIL_ADDRESS][PERSON_NAME][DOMAIN_NAME]>"
drag, startPoint x: 262, startPoint y: 363, endPoint x: -5, endPoint y: 357, distance: 267.1
click at [0, 357] on html "Analytics Reports Dashboard Rate Search Enquiries Quotes" at bounding box center [784, 354] width 1568 height 709
type input "[PERSON_NAME][EMAIL_ADDRESS][PERSON_NAME][DOMAIN_NAME]"
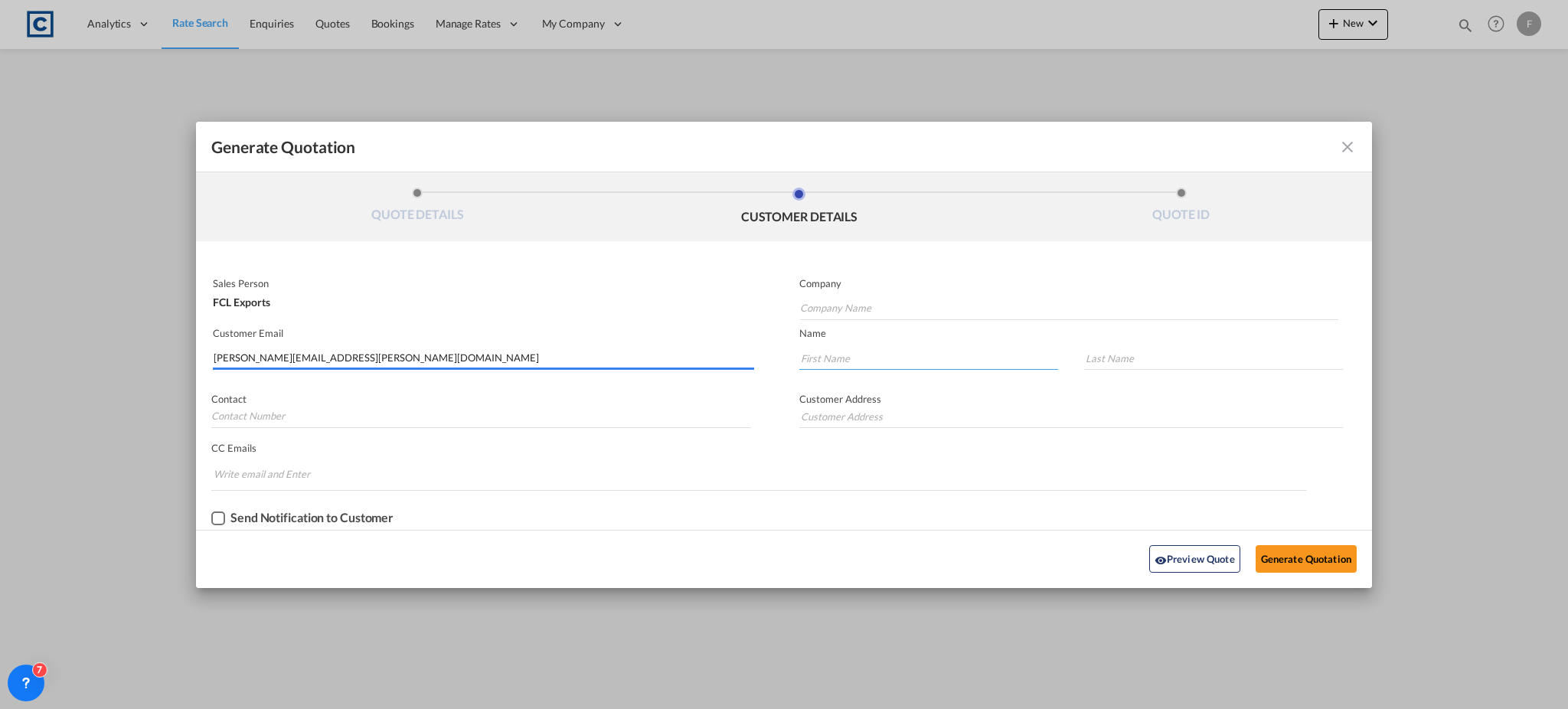
click at [829, 364] on input "Generate QuotationQUOTE ..." at bounding box center [929, 358] width 259 height 23
paste input "[PERSON_NAME]"
click at [841, 362] on input "[PERSON_NAME]" at bounding box center [929, 358] width 259 height 23
type input "[PERSON_NAME]"
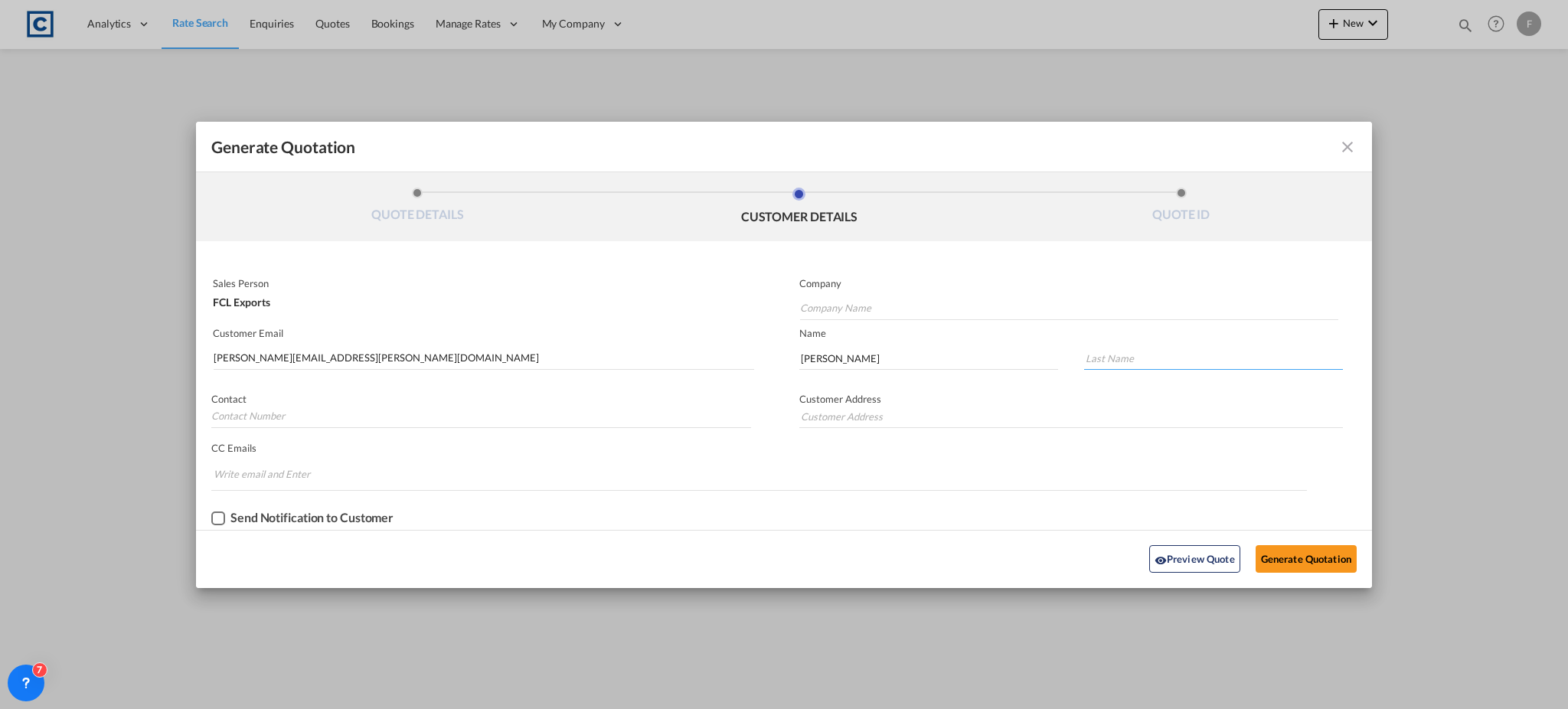
paste input "[PERSON_NAME]"
click at [1095, 360] on input "[PERSON_NAME]" at bounding box center [1213, 358] width 259 height 23
type input "Amin"
click at [829, 295] on md-autocomplete-wrap "Generate QuotationQUOTE ..." at bounding box center [1069, 304] width 539 height 31
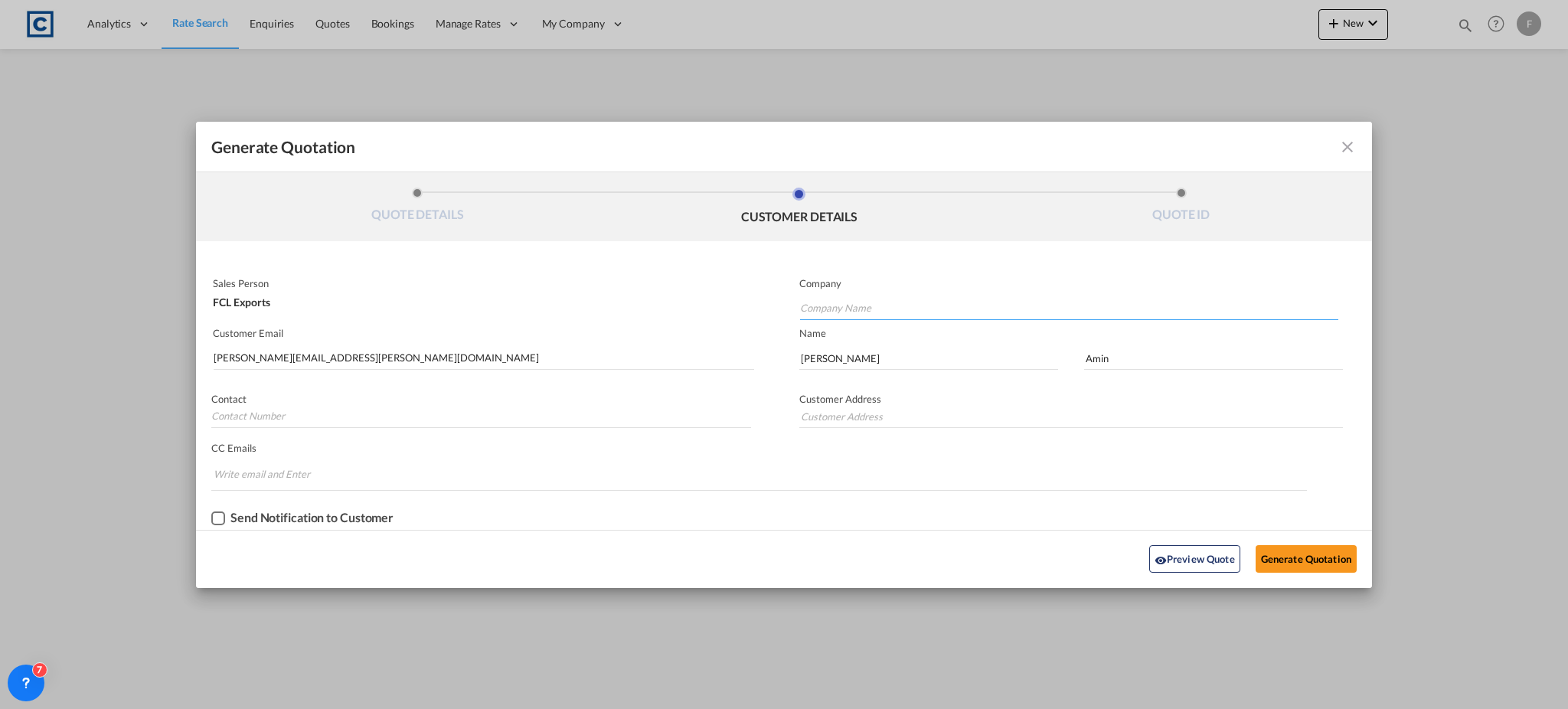
click at [827, 305] on input "Company Name" at bounding box center [1069, 308] width 538 height 23
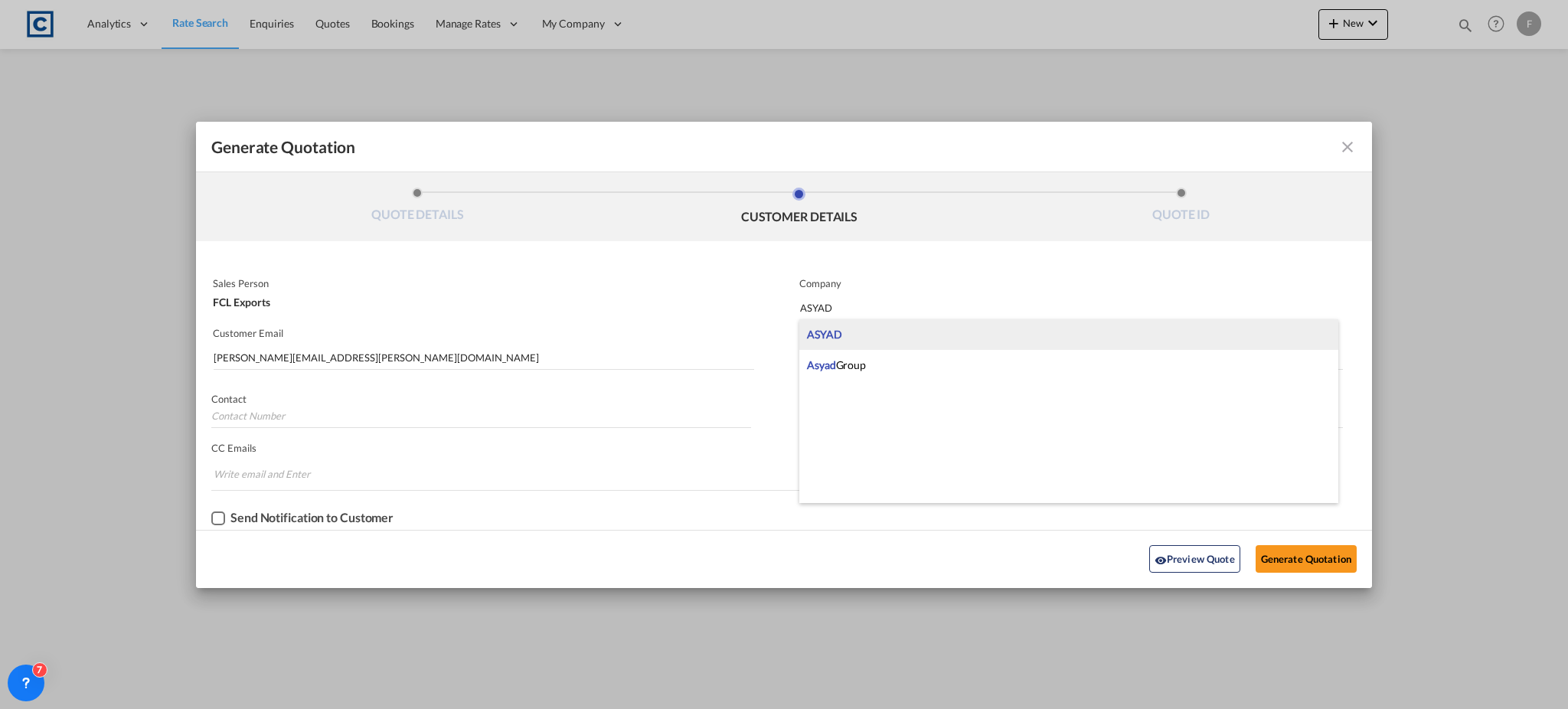
type input "ASYAD"
click at [872, 339] on div "ASYAD" at bounding box center [1069, 334] width 539 height 31
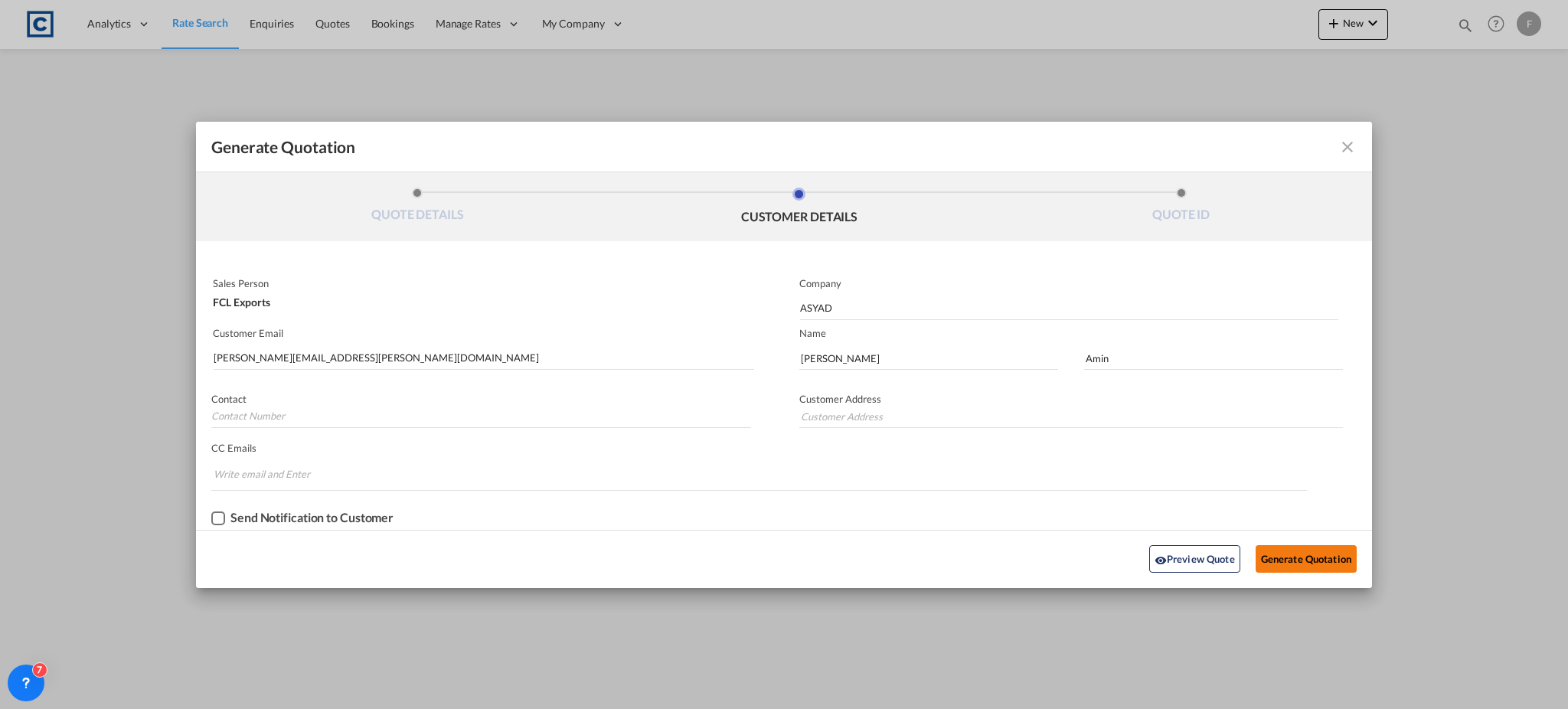
click at [1315, 558] on button "Generate Quotation" at bounding box center [1306, 559] width 101 height 28
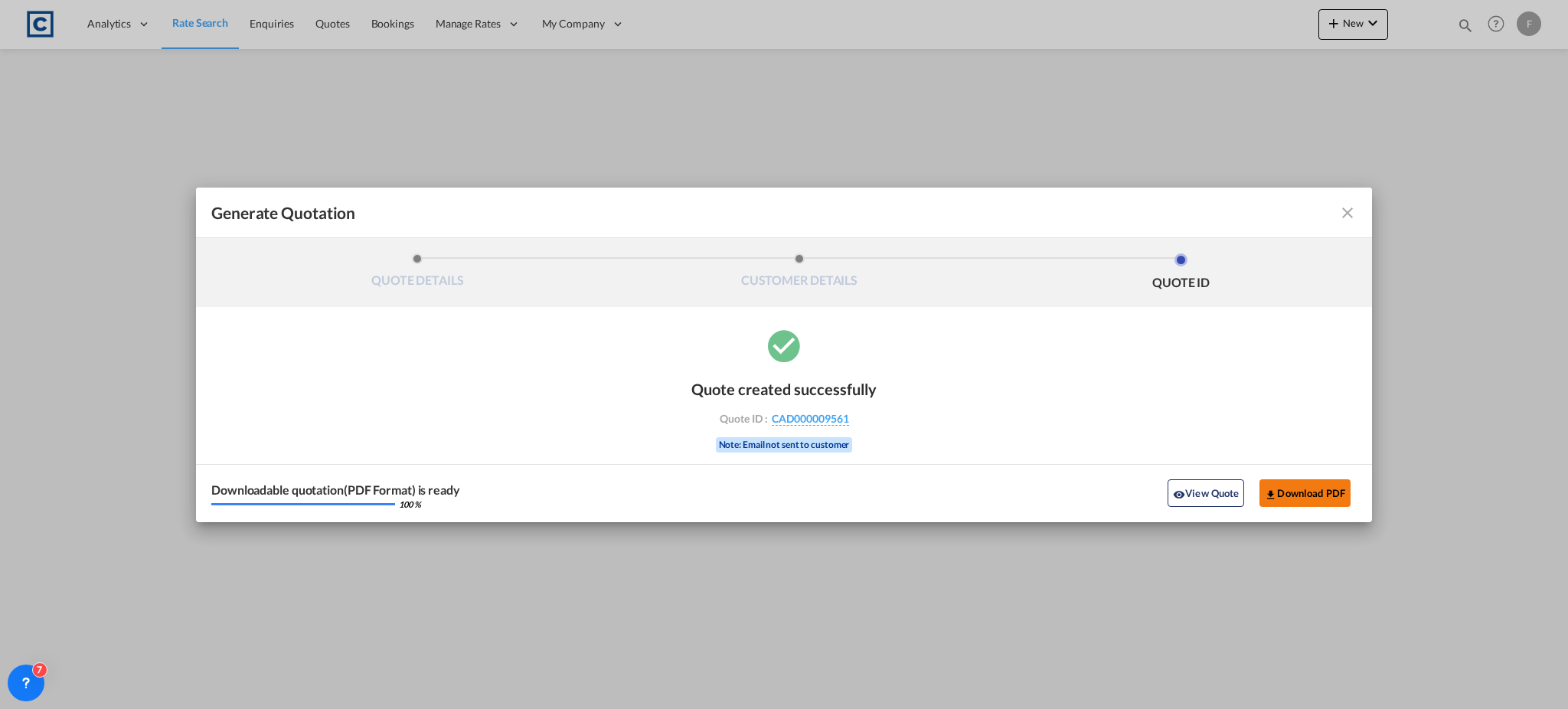
click at [1314, 493] on button "Download PDF" at bounding box center [1304, 493] width 91 height 28
click at [1348, 212] on md-icon "icon-close fg-AAA8AD cursor m-0" at bounding box center [1347, 213] width 18 height 18
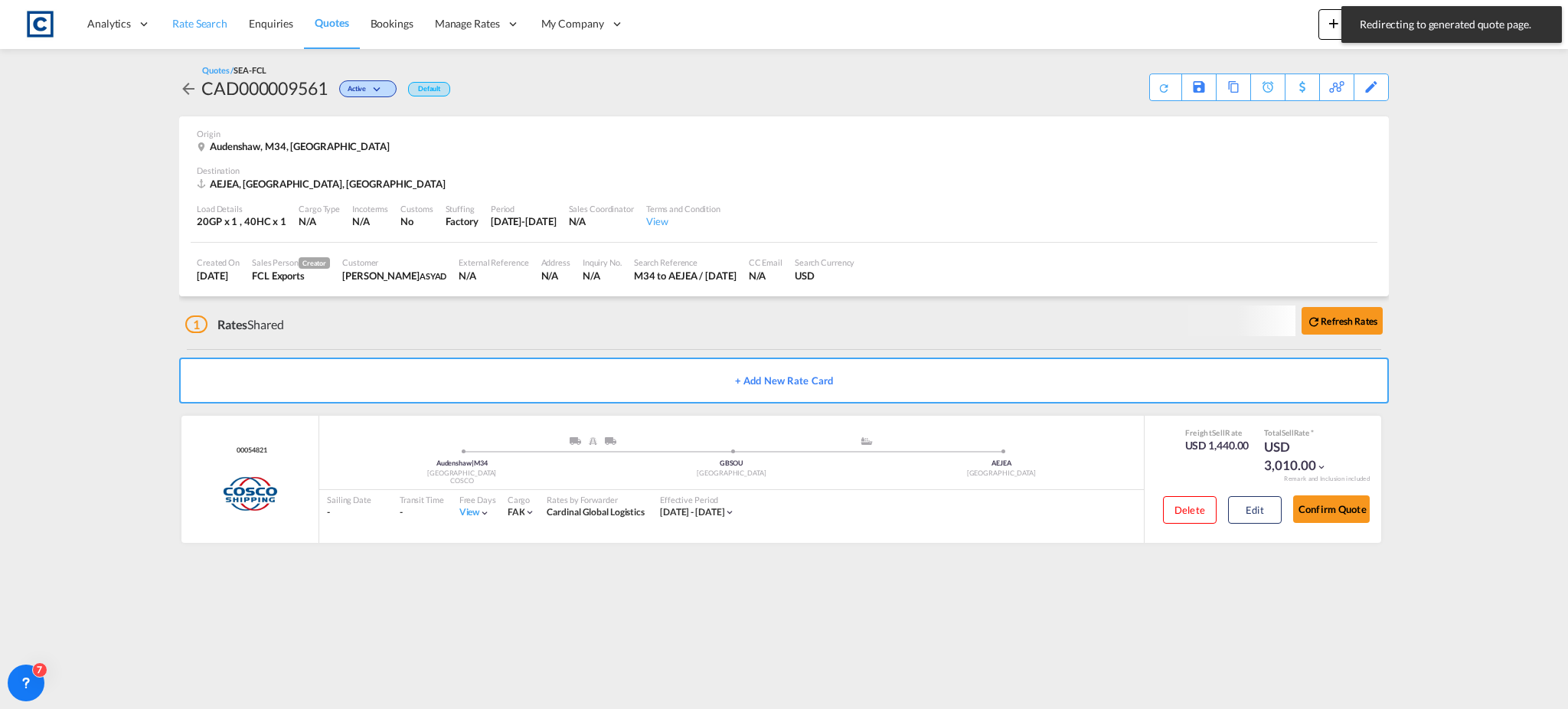
click at [217, 28] on span "Rate Search" at bounding box center [200, 23] width 55 height 13
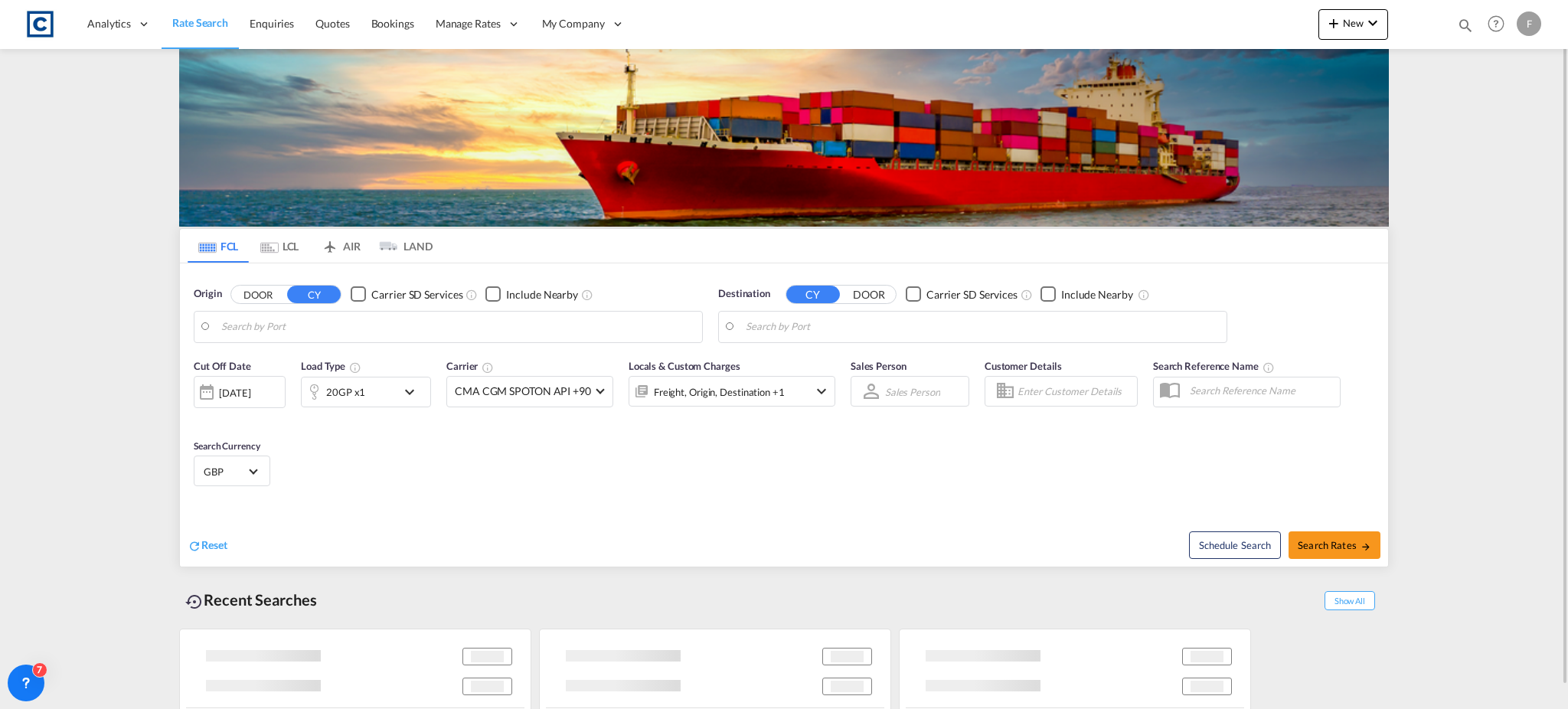
type input "GB-M34, Tameside"
type input "[GEOGRAPHIC_DATA], [GEOGRAPHIC_DATA]"
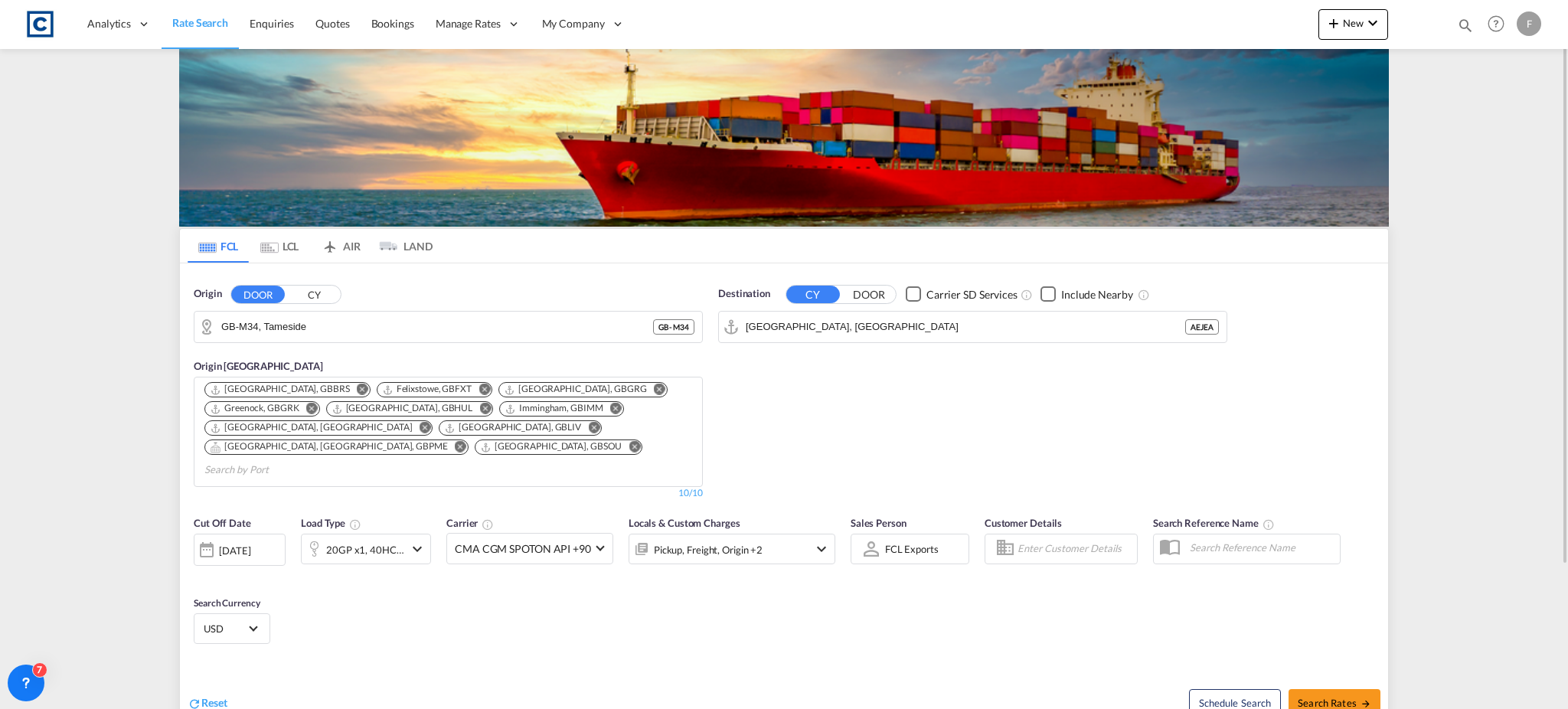
click at [321, 300] on button "CY" at bounding box center [314, 294] width 54 height 17
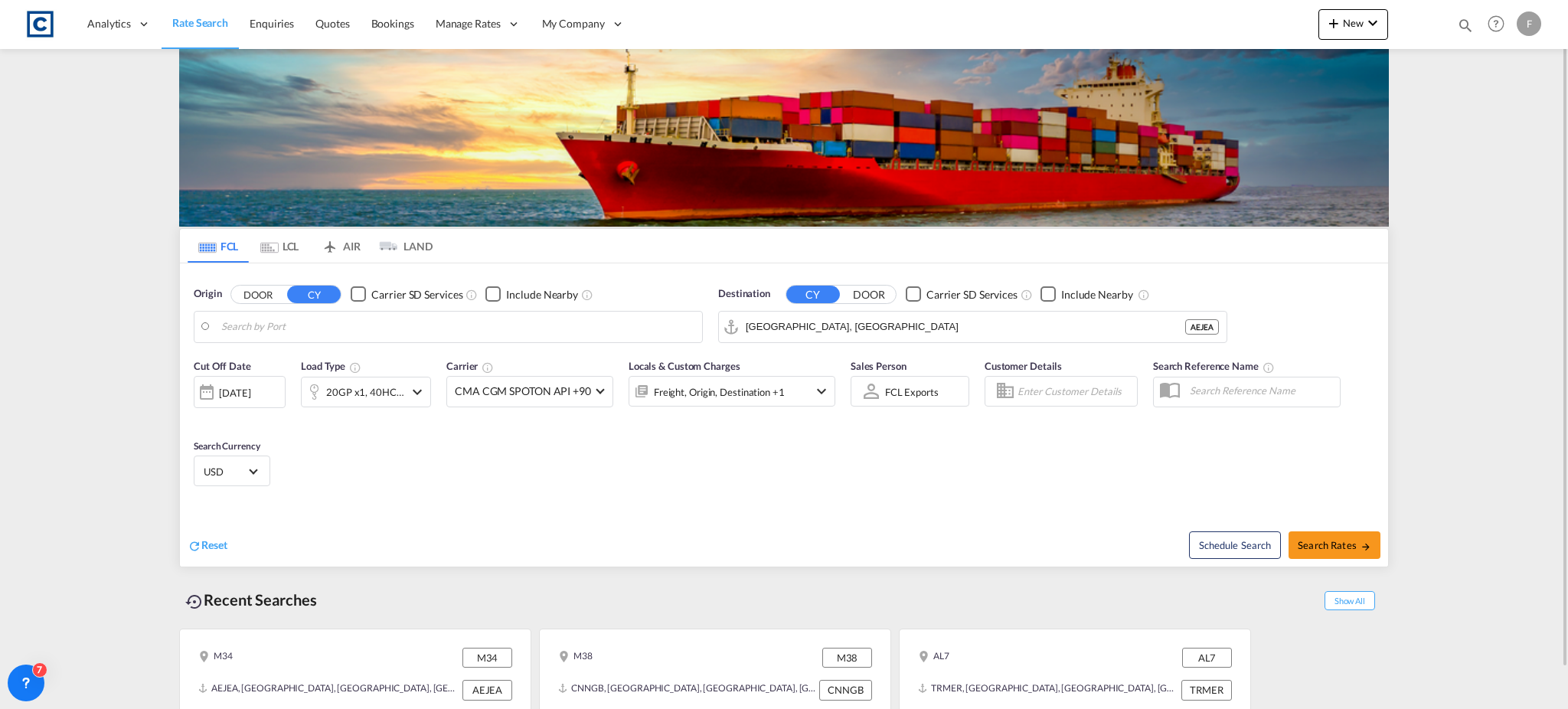
click at [246, 330] on body "Analytics Reports Dashboard Rate Search Enquiries Quotes Bookings" at bounding box center [784, 354] width 1568 height 709
click at [267, 355] on div "[GEOGRAPHIC_DATA] [GEOGRAPHIC_DATA] [GEOGRAPHIC_DATA]" at bounding box center [340, 369] width 291 height 46
type input "[GEOGRAPHIC_DATA], [GEOGRAPHIC_DATA]"
click at [870, 336] on input "[GEOGRAPHIC_DATA], [GEOGRAPHIC_DATA]" at bounding box center [982, 326] width 473 height 23
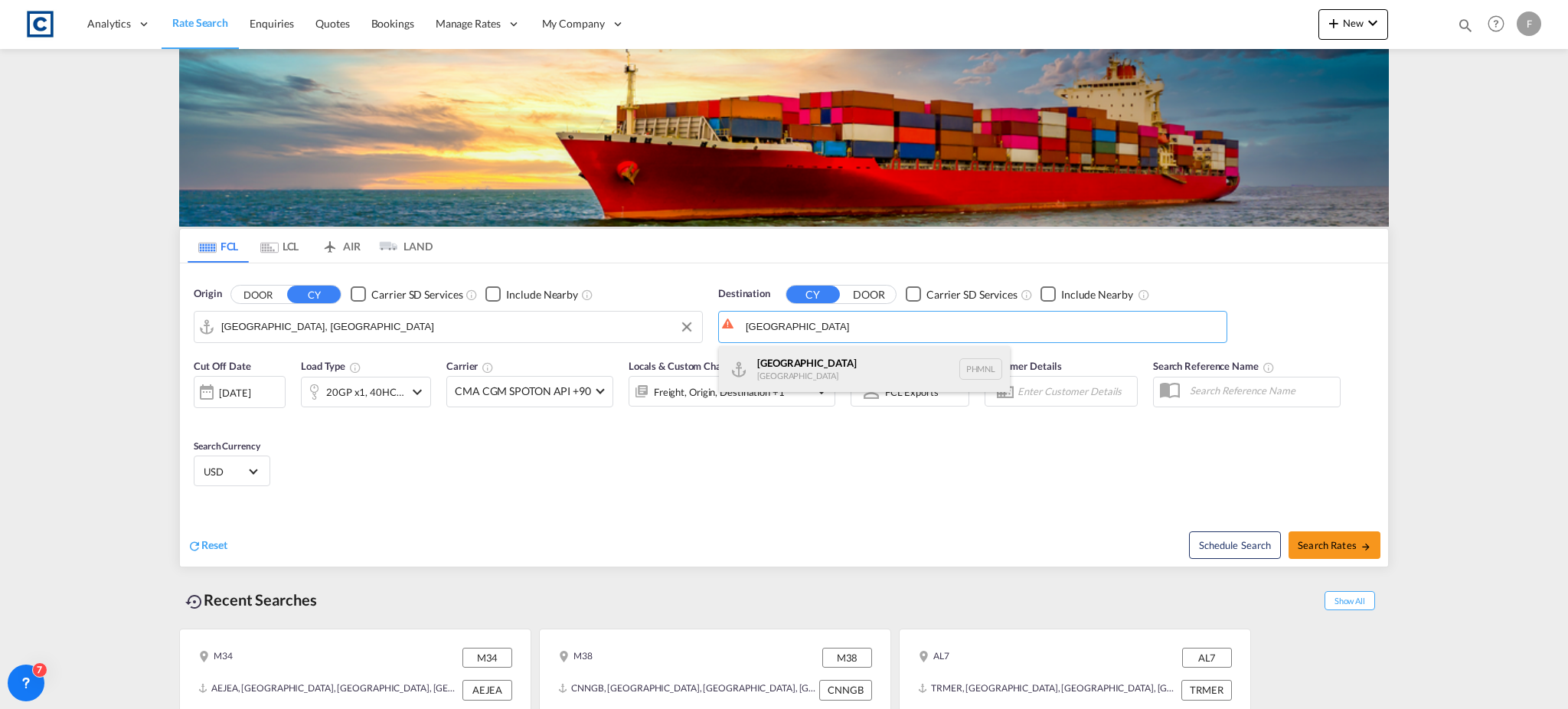
click at [829, 363] on div "[GEOGRAPHIC_DATA] [GEOGRAPHIC_DATA] PHMNL" at bounding box center [864, 369] width 291 height 46
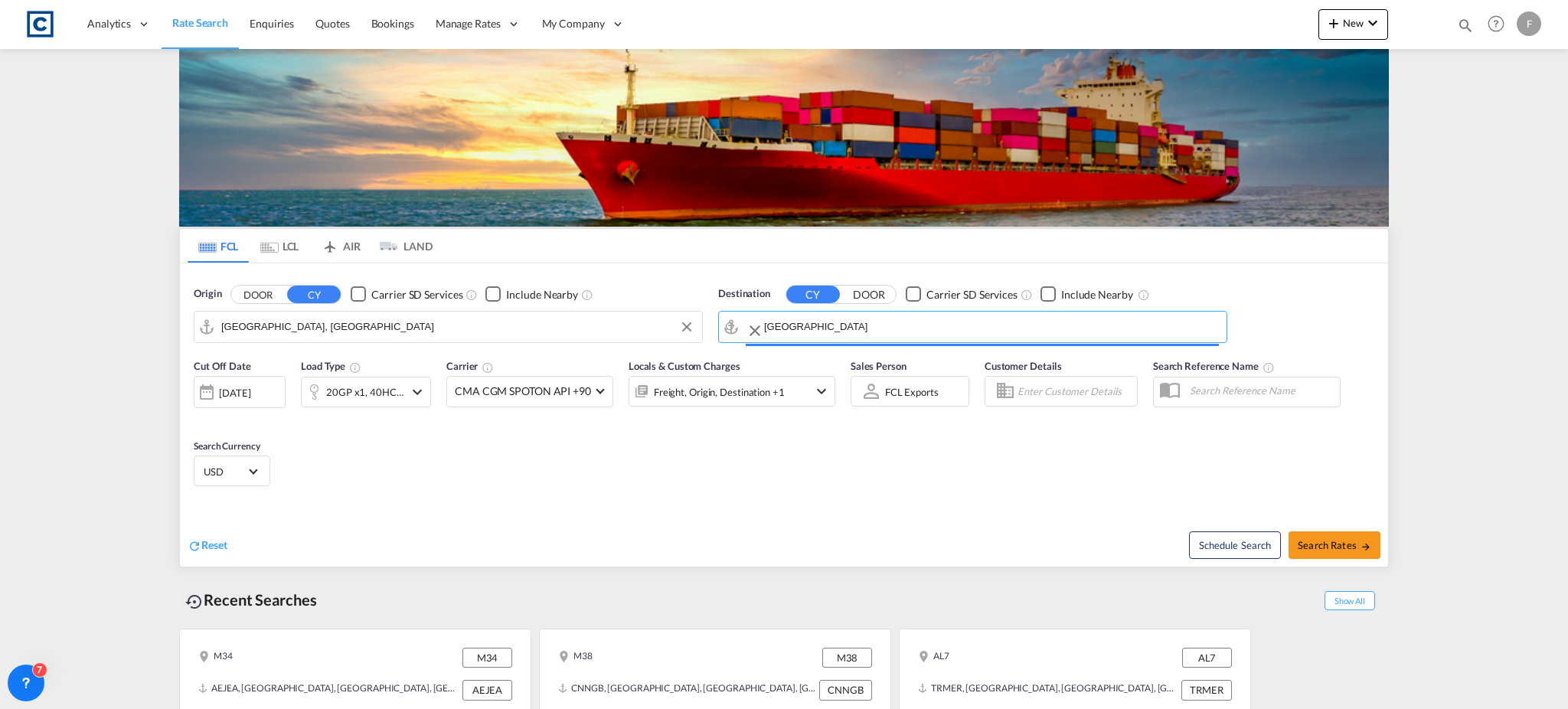
type input "[GEOGRAPHIC_DATA], PHMNL"
click at [779, 400] on div "Freight, Origin, Destination +1" at bounding box center [720, 392] width 131 height 21
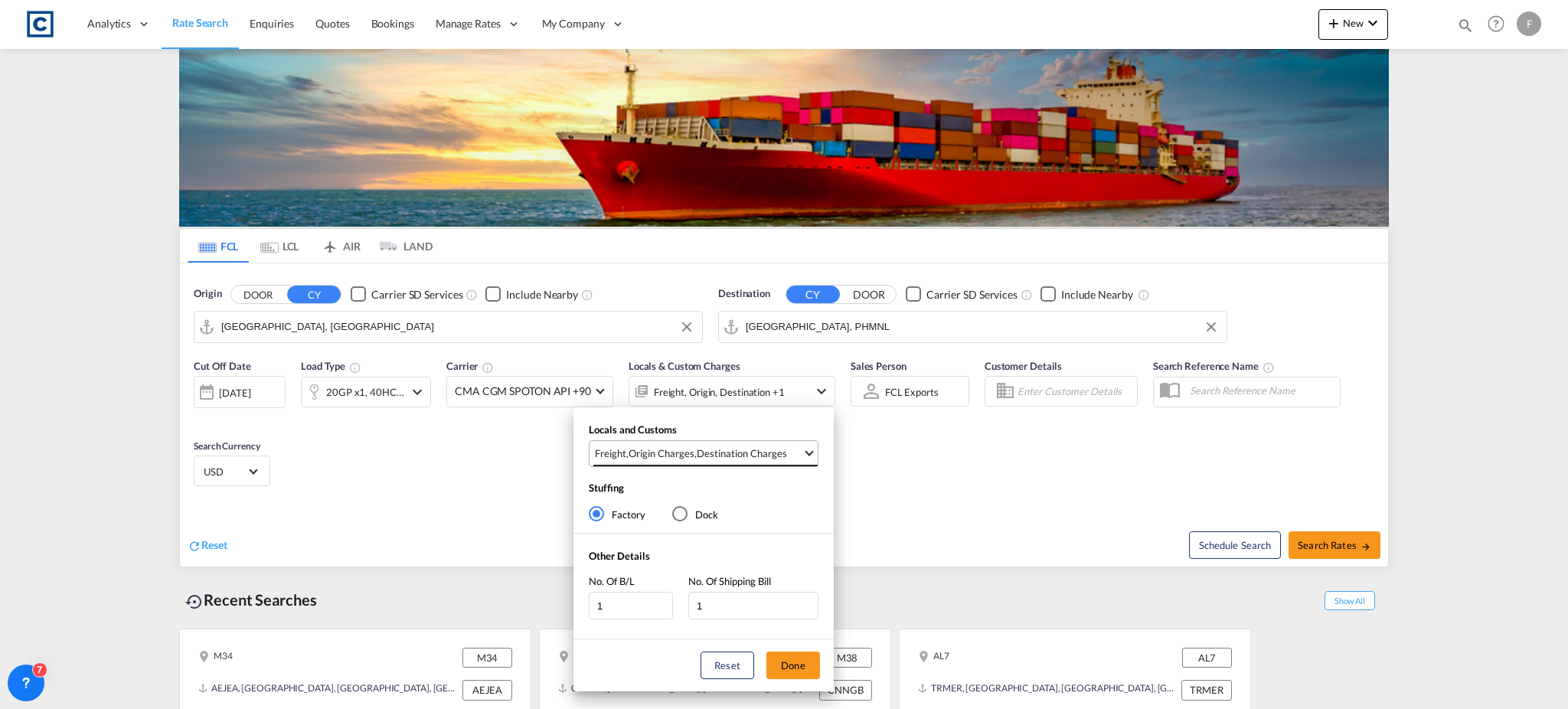
click at [709, 445] on md-select-value "Freight , Origin Charges , Destination Charges" at bounding box center [705, 454] width 224 height 25
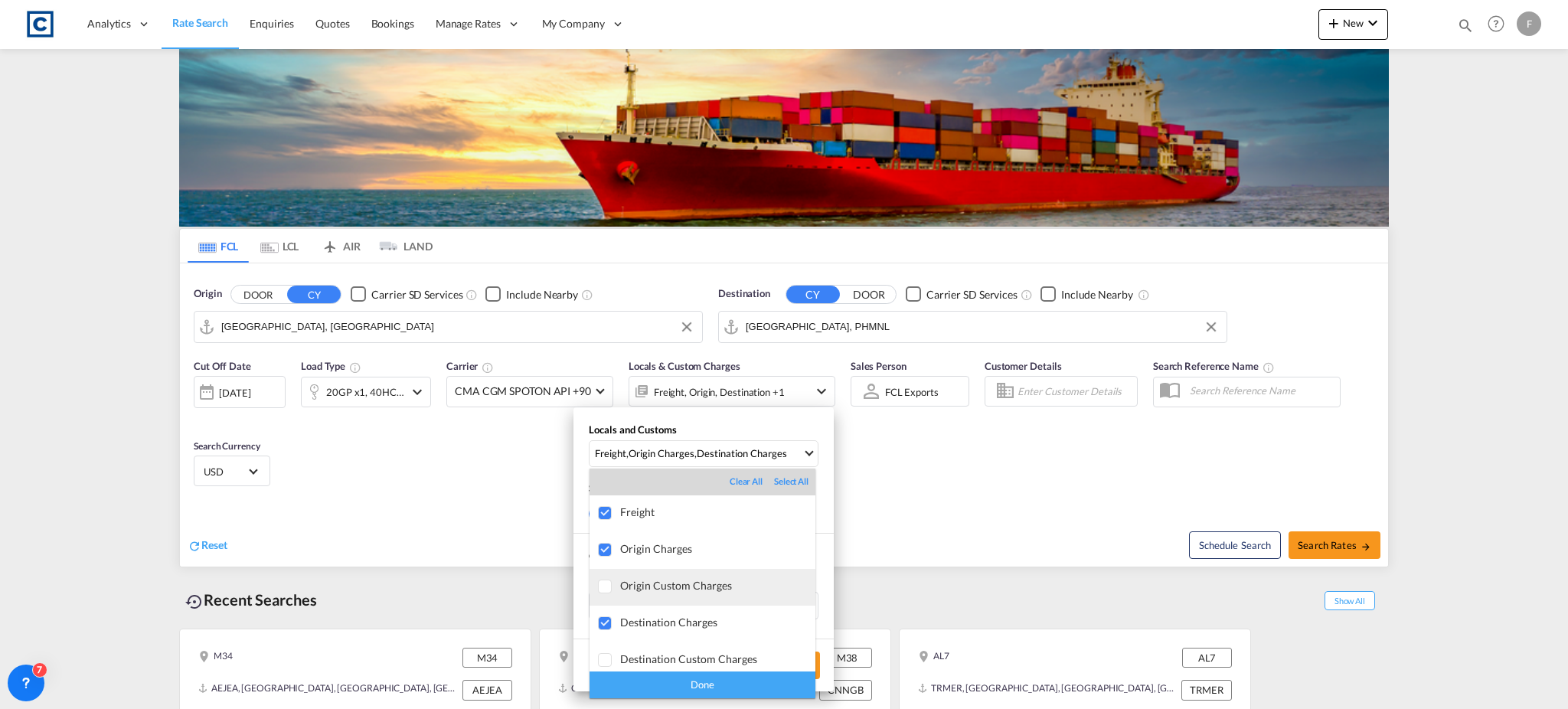
click at [632, 594] on md-option "Origin Custom Charges" at bounding box center [702, 587] width 226 height 37
click at [630, 620] on div "Destination Charges" at bounding box center [717, 622] width 195 height 13
click at [675, 680] on div "Done" at bounding box center [702, 685] width 226 height 27
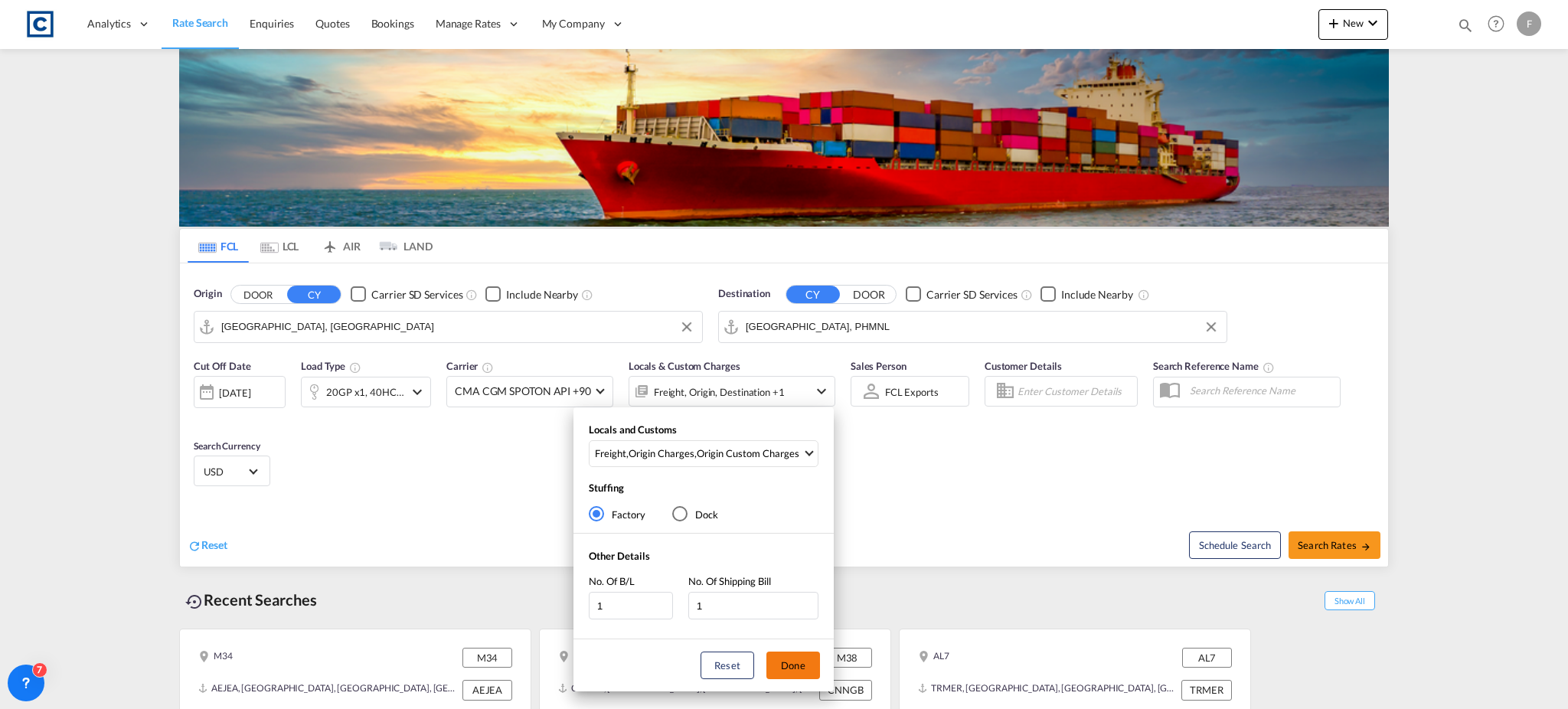
click at [782, 662] on button "Done" at bounding box center [793, 666] width 54 height 28
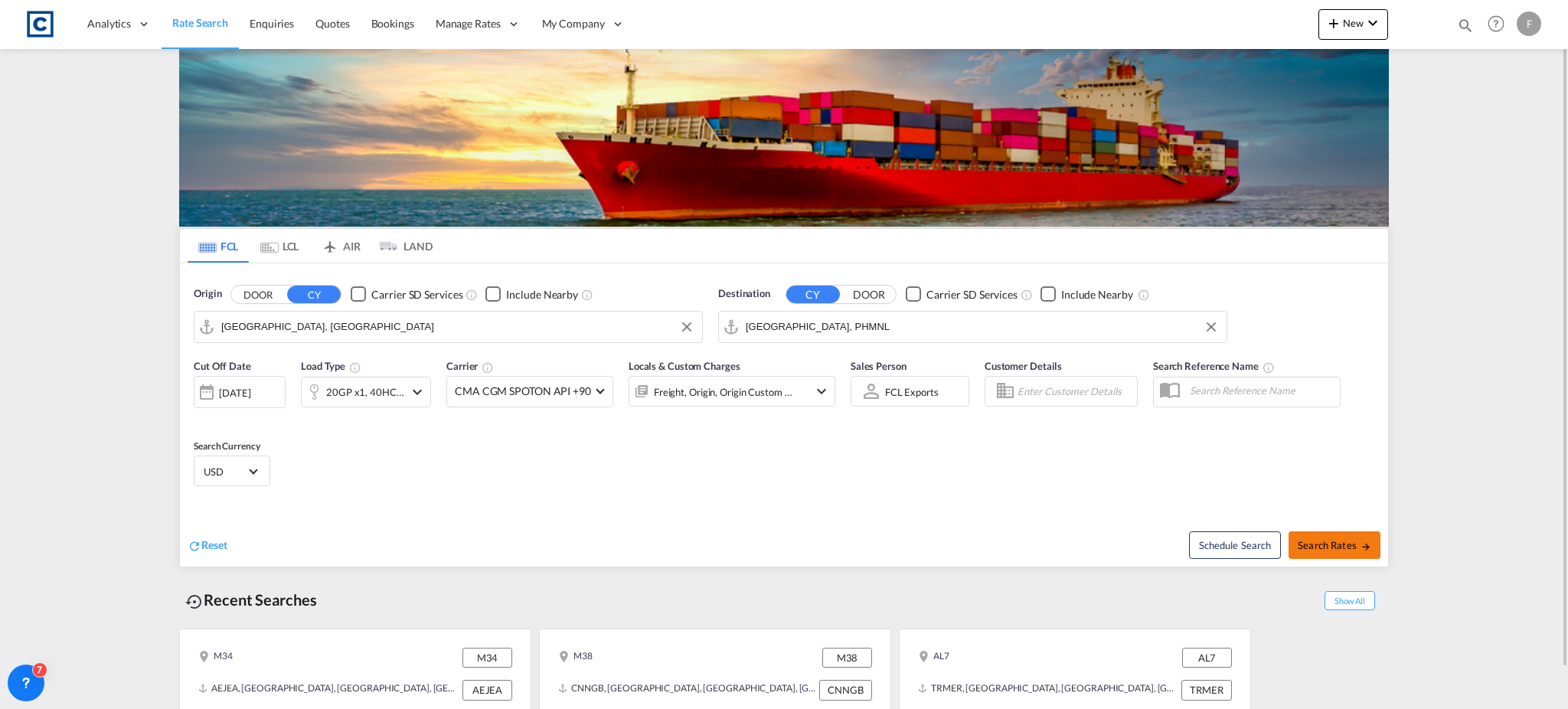
click at [1356, 549] on span "Search Rates" at bounding box center [1333, 545] width 73 height 13
type input "GBLGP to PHMNL / [DATE]"
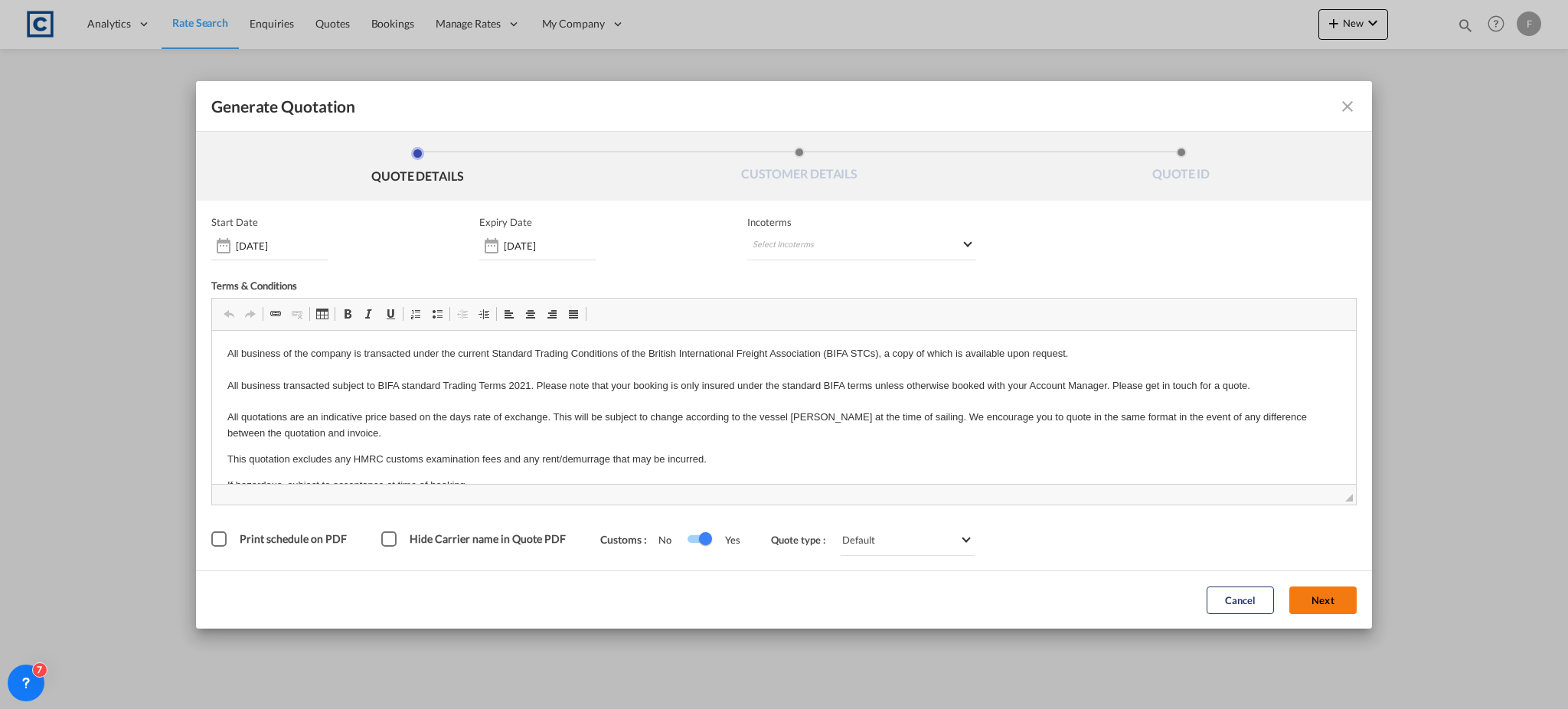
click at [1301, 604] on button "Next" at bounding box center [1322, 600] width 67 height 28
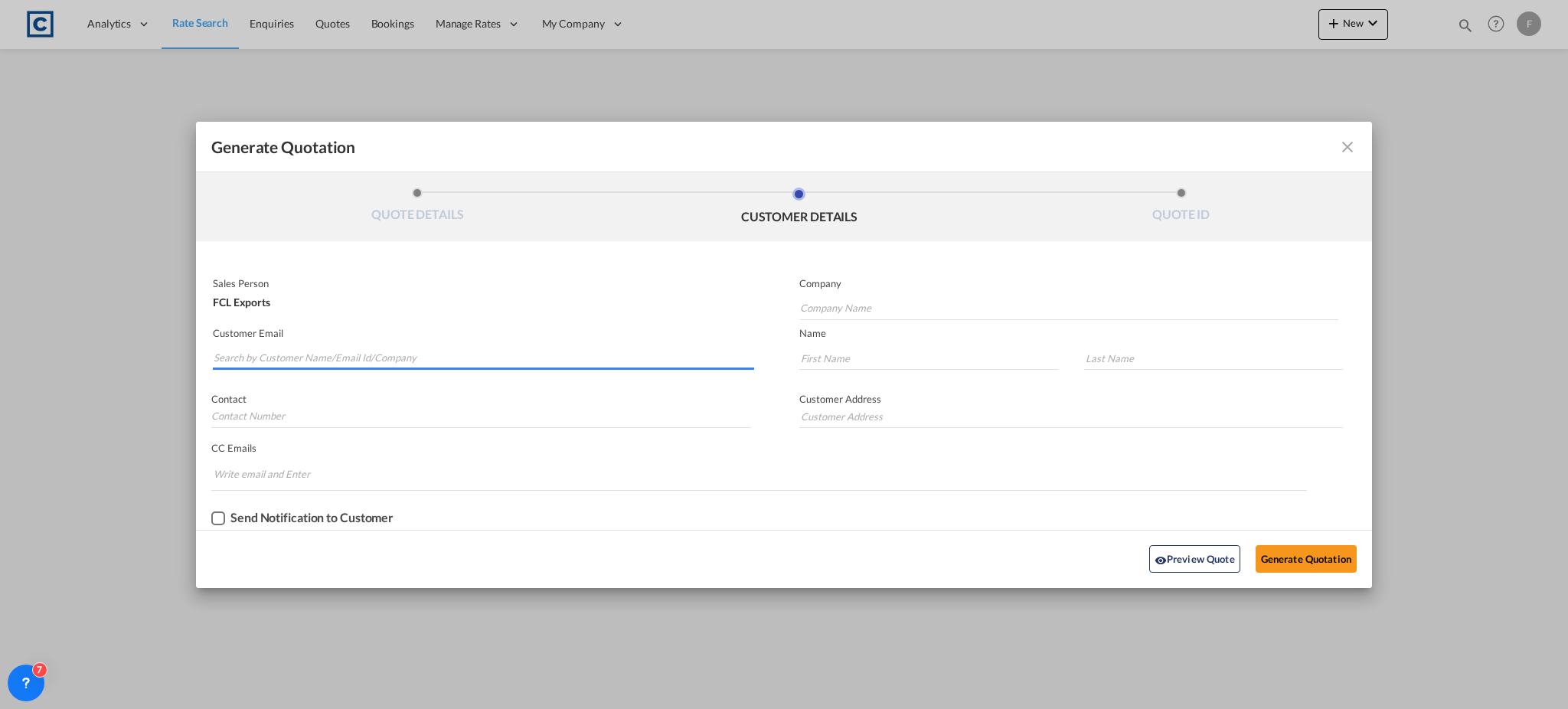
click at [327, 348] on input "Search by Customer Name/Email Id/Company" at bounding box center [483, 358] width 540 height 23
paste input "[PERSON_NAME] <[EMAIL_ADDRESS][DOMAIN_NAME]>"
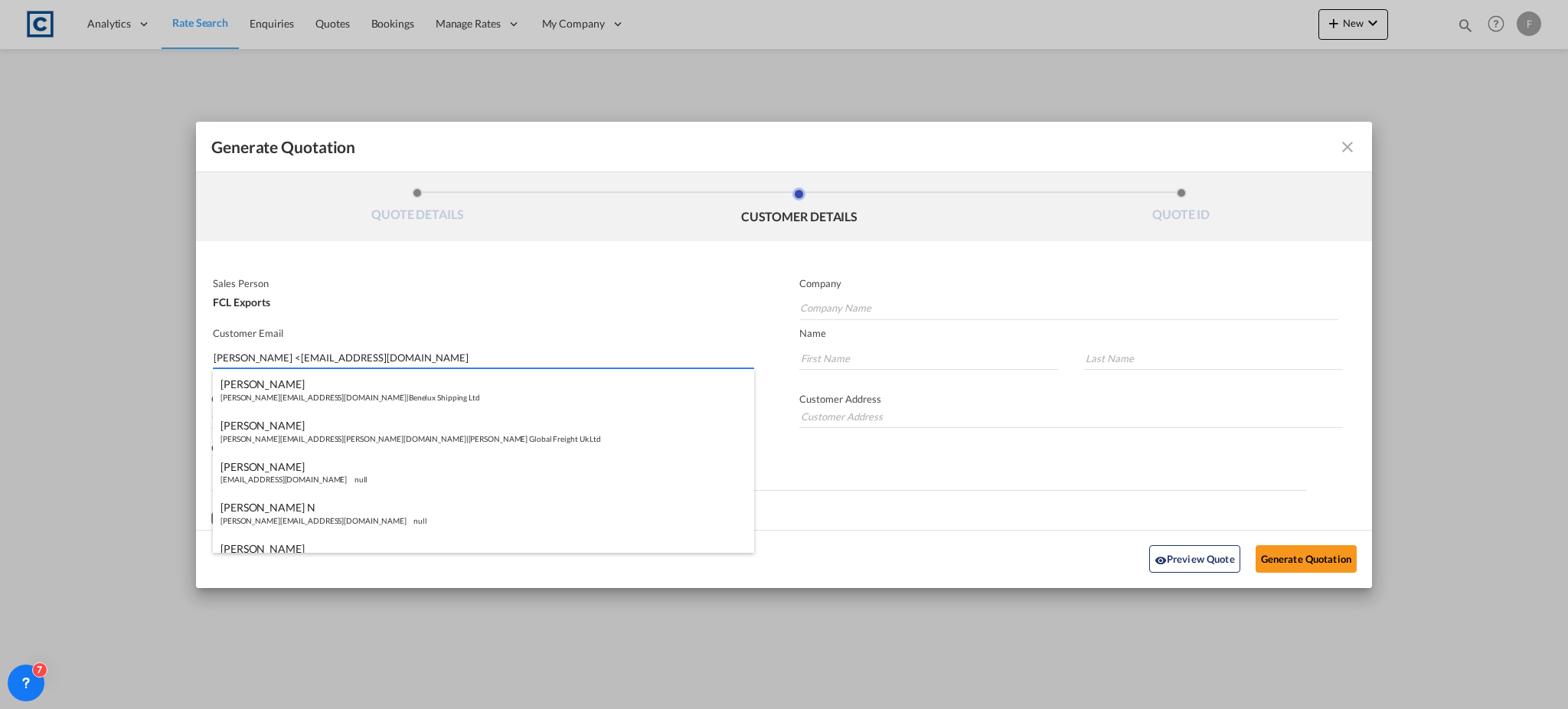
drag, startPoint x: 268, startPoint y: 357, endPoint x: 118, endPoint y: 361, distance: 150.1
click at [126, 360] on div "Generate Quotation QUOTE DETAILS CUSTOMER DETAILS QUOTE ID Start Date [DATE] Ex…" at bounding box center [784, 354] width 1568 height 709
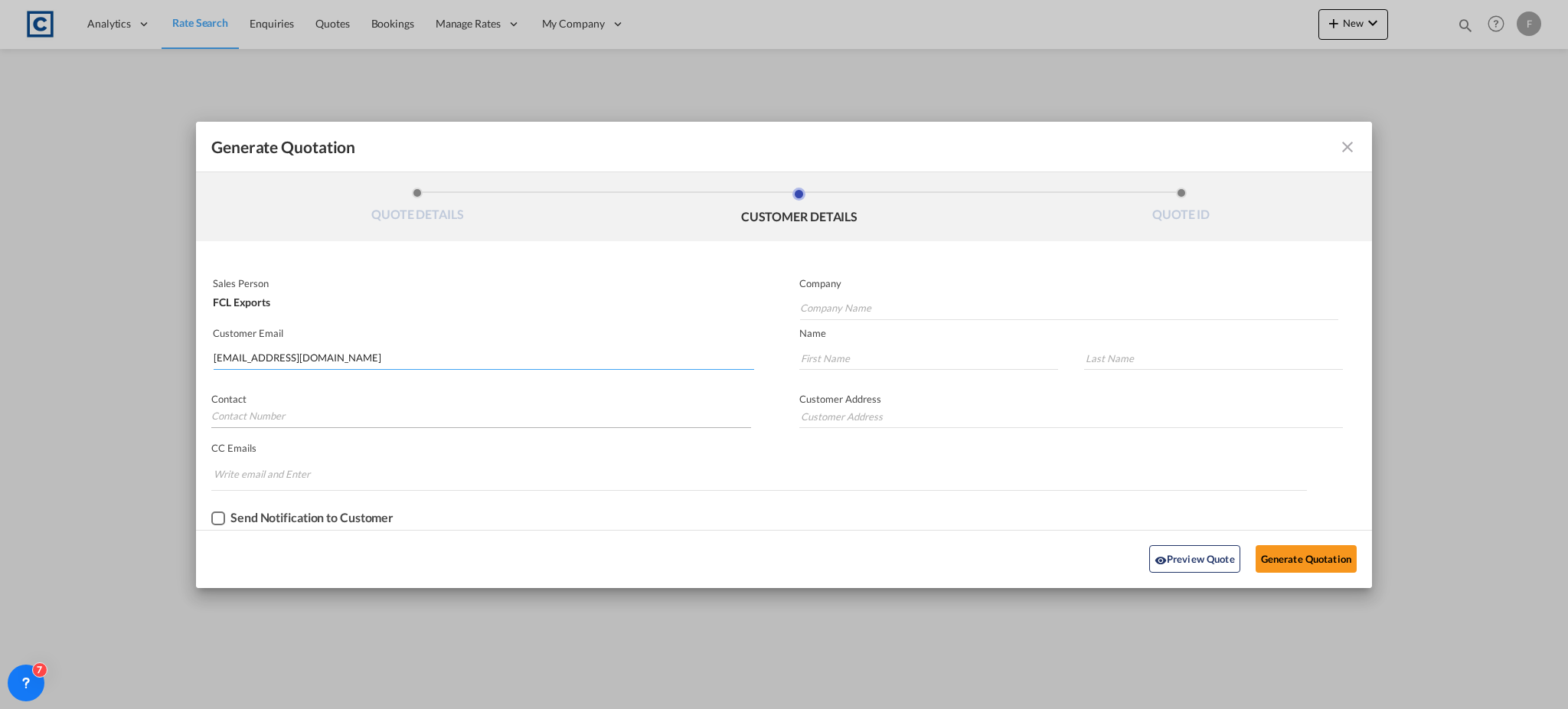
type input "[EMAIL_ADDRESS][DOMAIN_NAME]"
click at [333, 408] on input "Generate QuotationQUOTE ..." at bounding box center [480, 417] width 540 height 23
drag, startPoint x: 882, startPoint y: 350, endPoint x: 913, endPoint y: 354, distance: 31.3
click at [882, 350] on input "Generate QuotationQUOTE ..." at bounding box center [929, 358] width 259 height 23
paste input "[PERSON_NAME]"
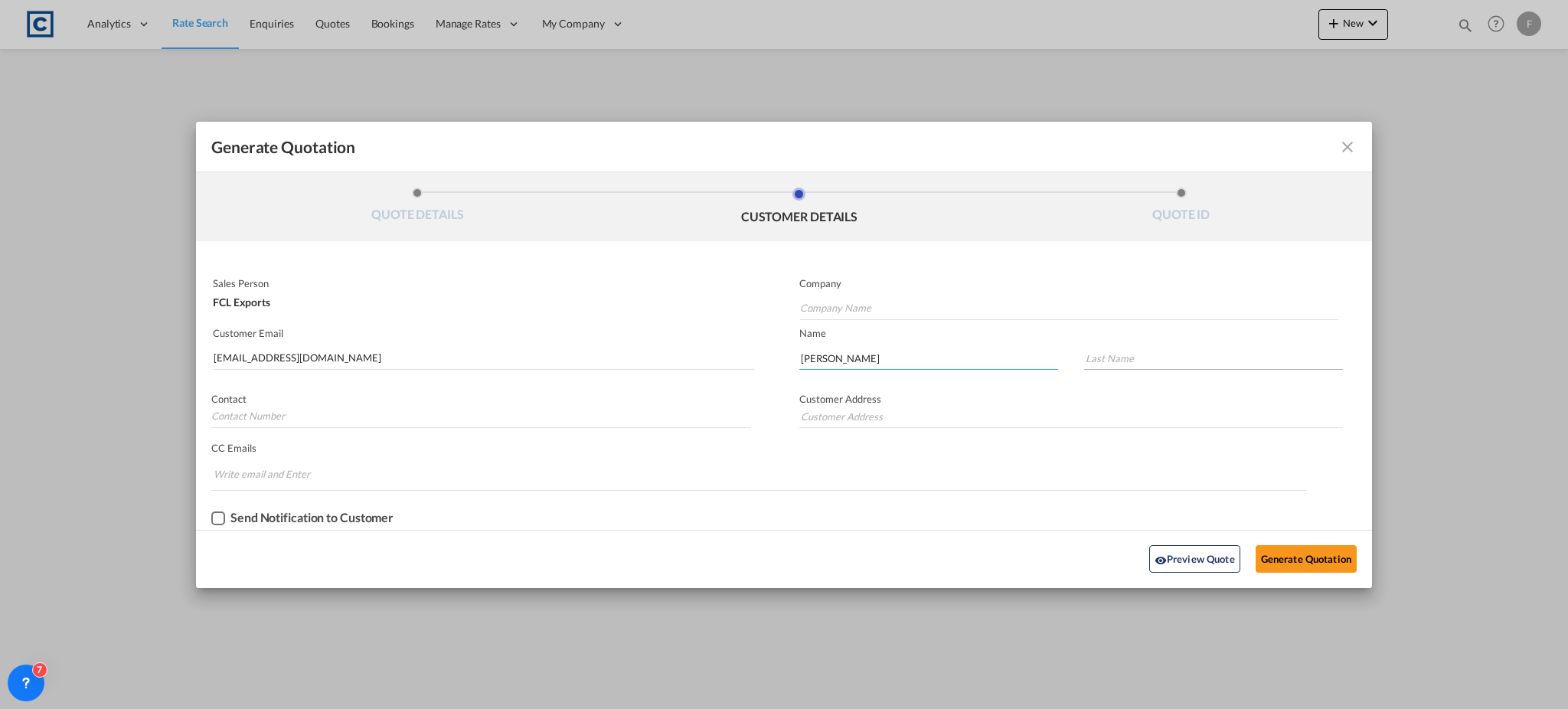
type input "[PERSON_NAME]"
click at [1132, 360] on input "Generate QuotationQUOTE ..." at bounding box center [1213, 358] width 259 height 23
paste input "[PERSON_NAME]"
drag, startPoint x: 1107, startPoint y: 359, endPoint x: 1025, endPoint y: 363, distance: 82.1
click at [1025, 363] on div "[PERSON_NAME]" at bounding box center [1077, 355] width 588 height 46
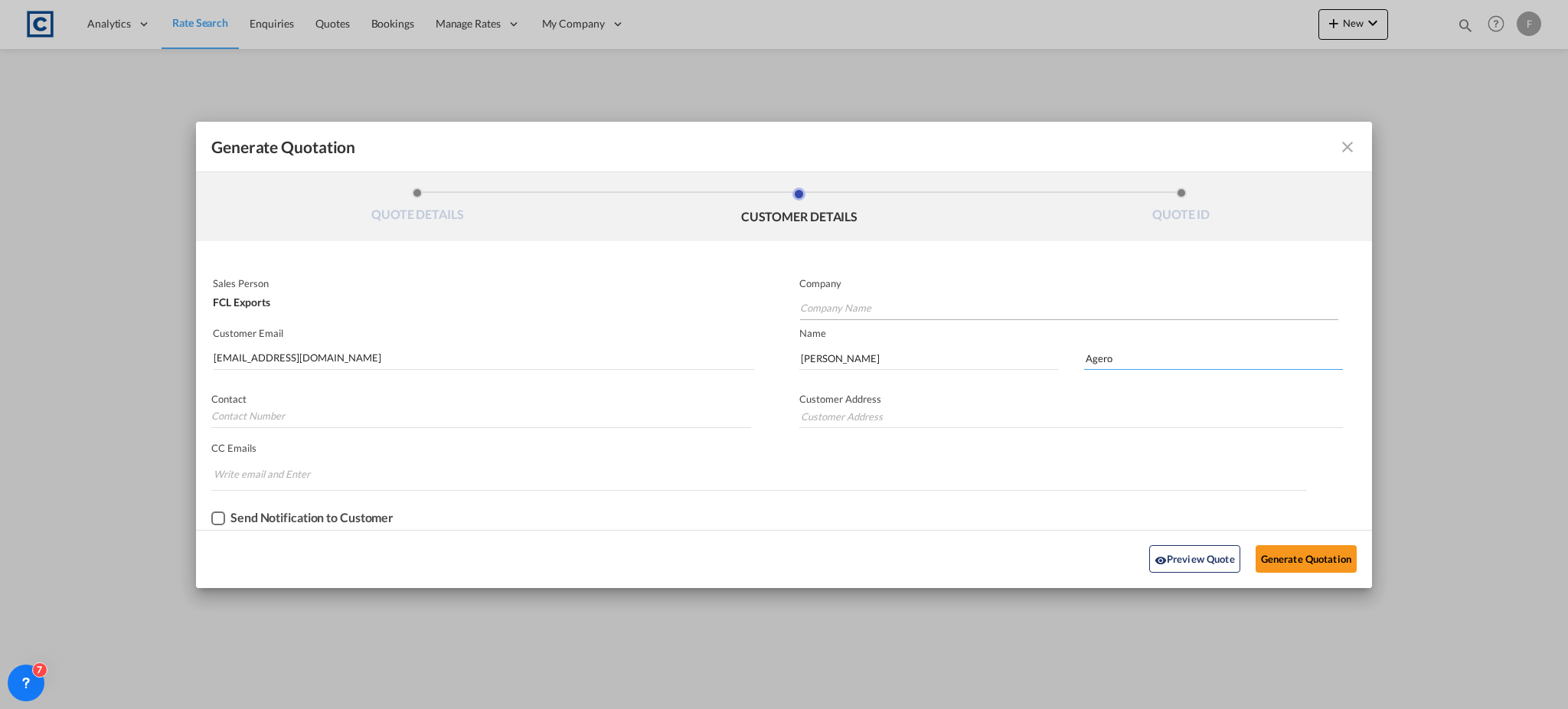
type input "Agero"
click at [870, 302] on input "Company Name" at bounding box center [1069, 308] width 538 height 23
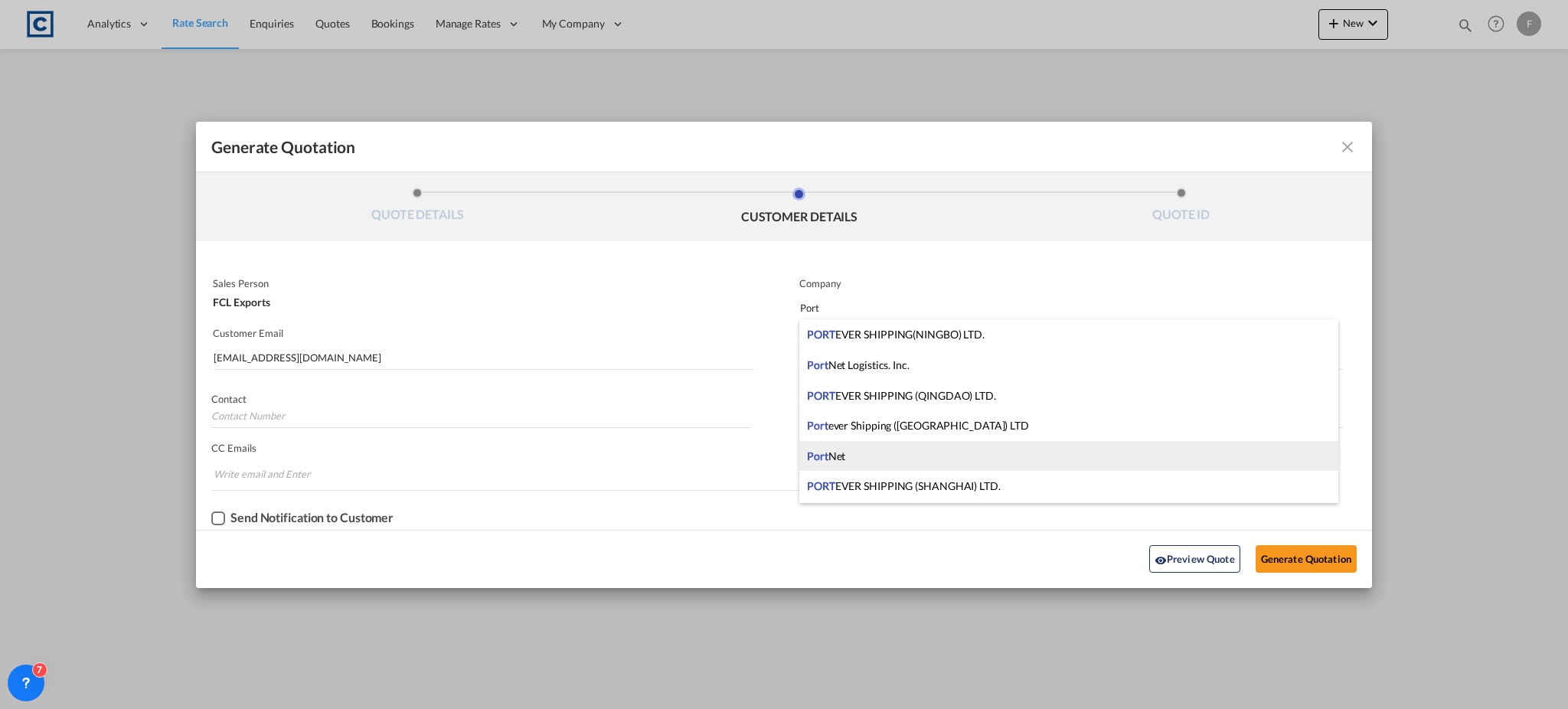
click at [950, 451] on div "Port Net" at bounding box center [1069, 456] width 539 height 31
type input "PortNet"
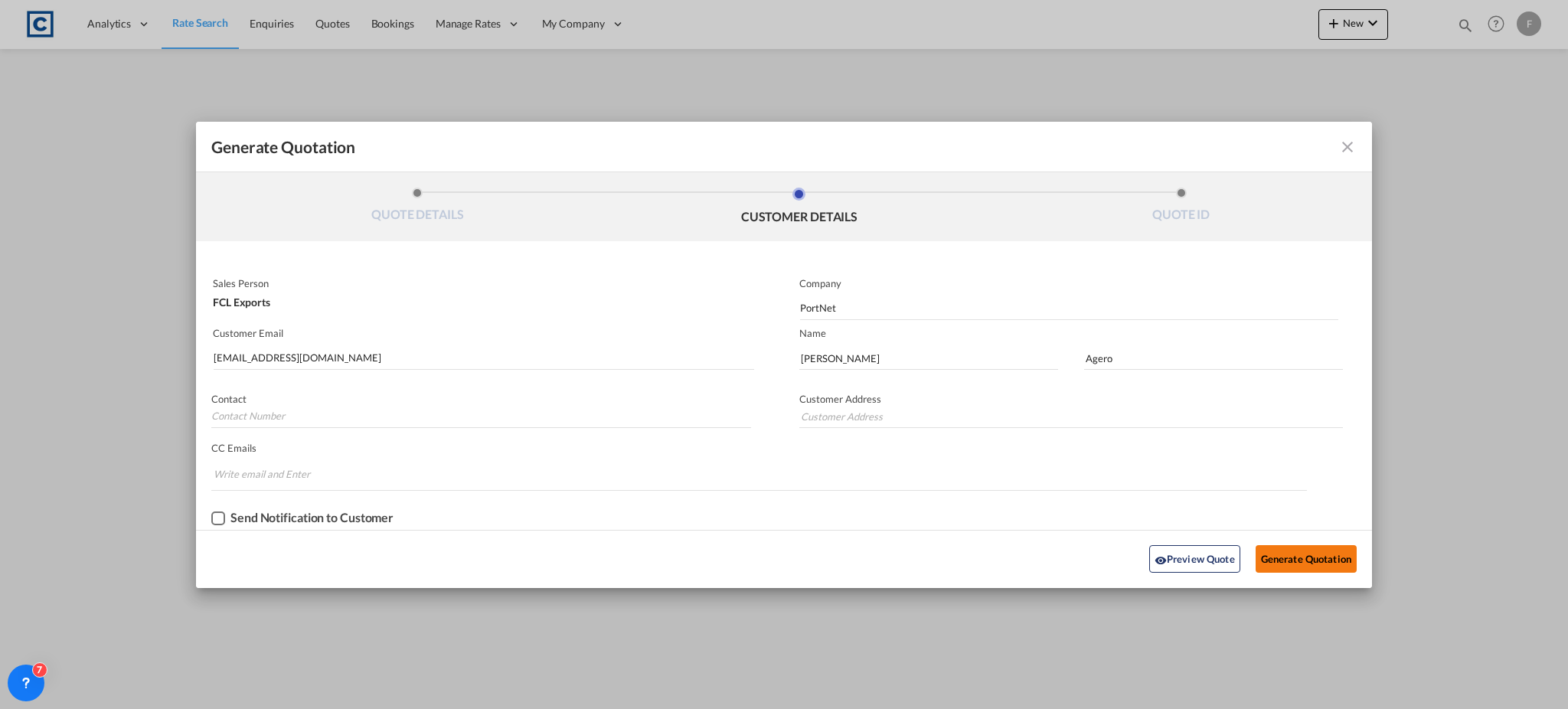
click at [1271, 552] on button "Generate Quotation" at bounding box center [1306, 559] width 101 height 28
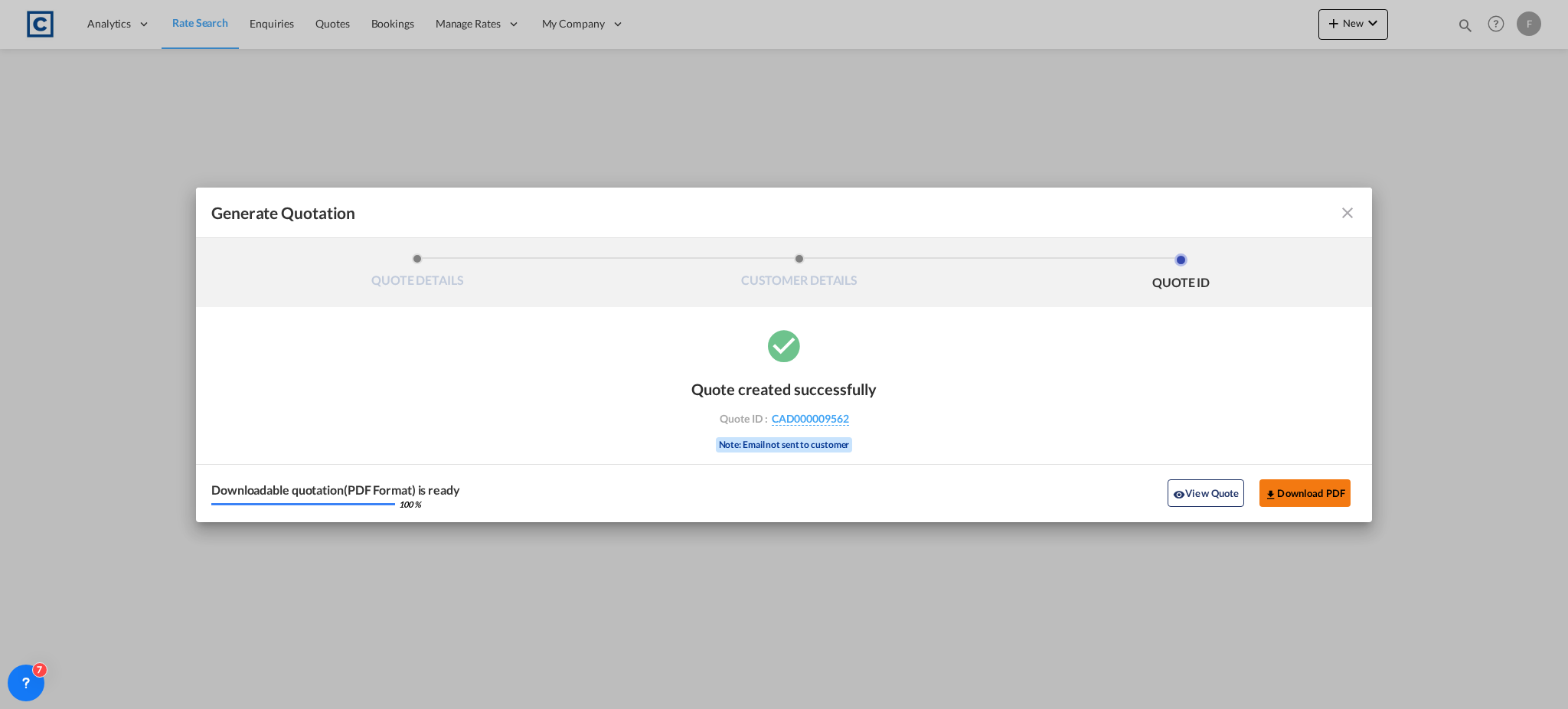
click at [1318, 492] on button "Download PDF" at bounding box center [1304, 493] width 91 height 28
